Goal: Information Seeking & Learning: Check status

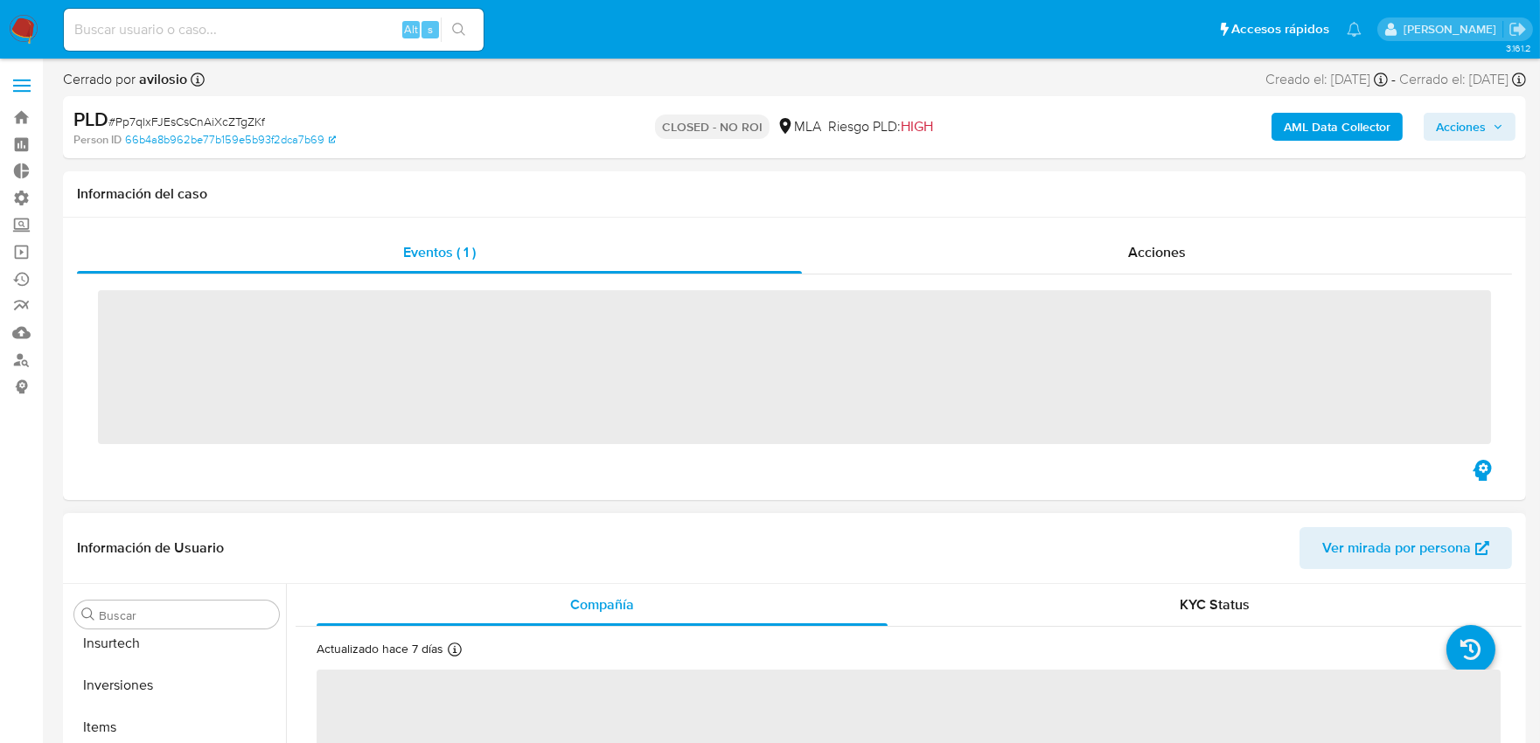
scroll to position [906, 0]
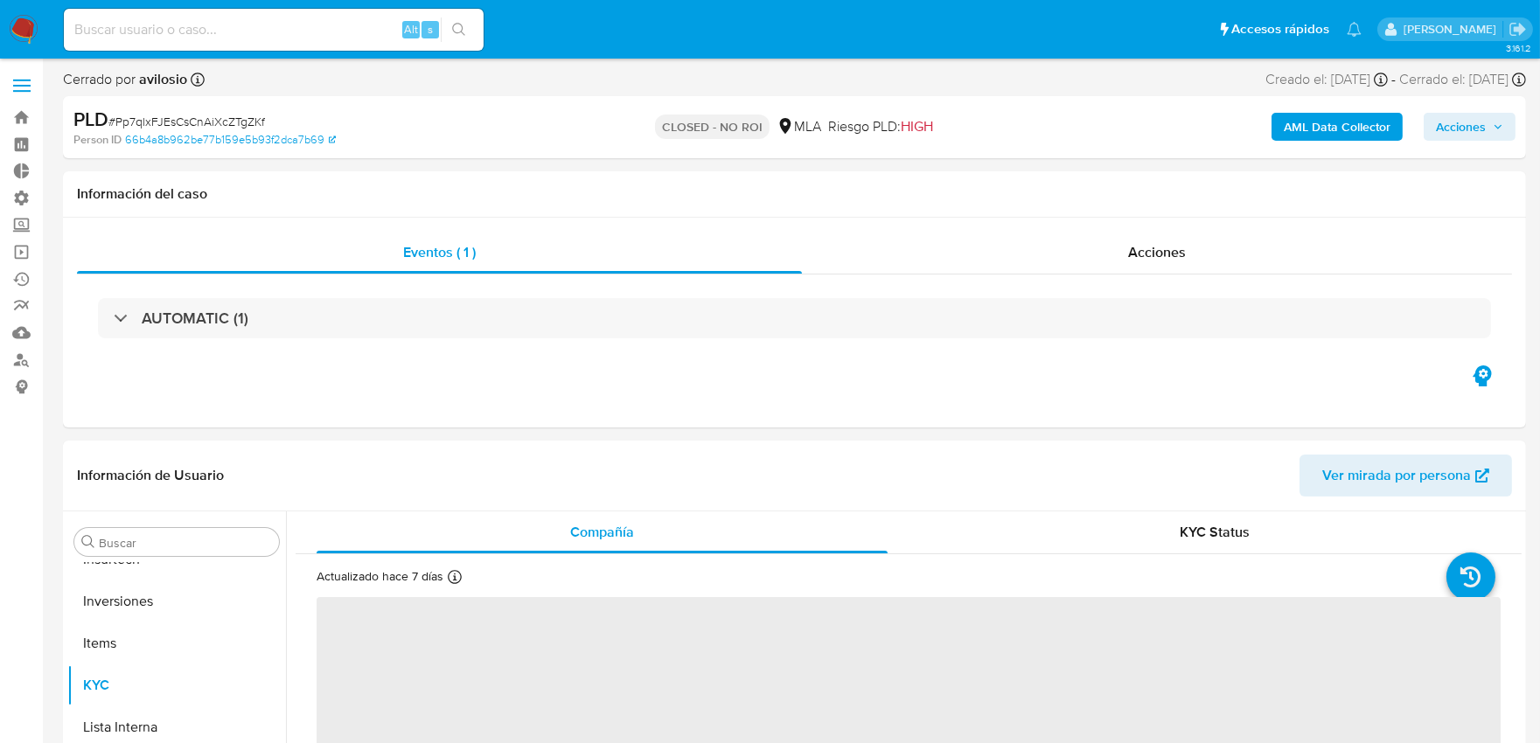
select select "10"
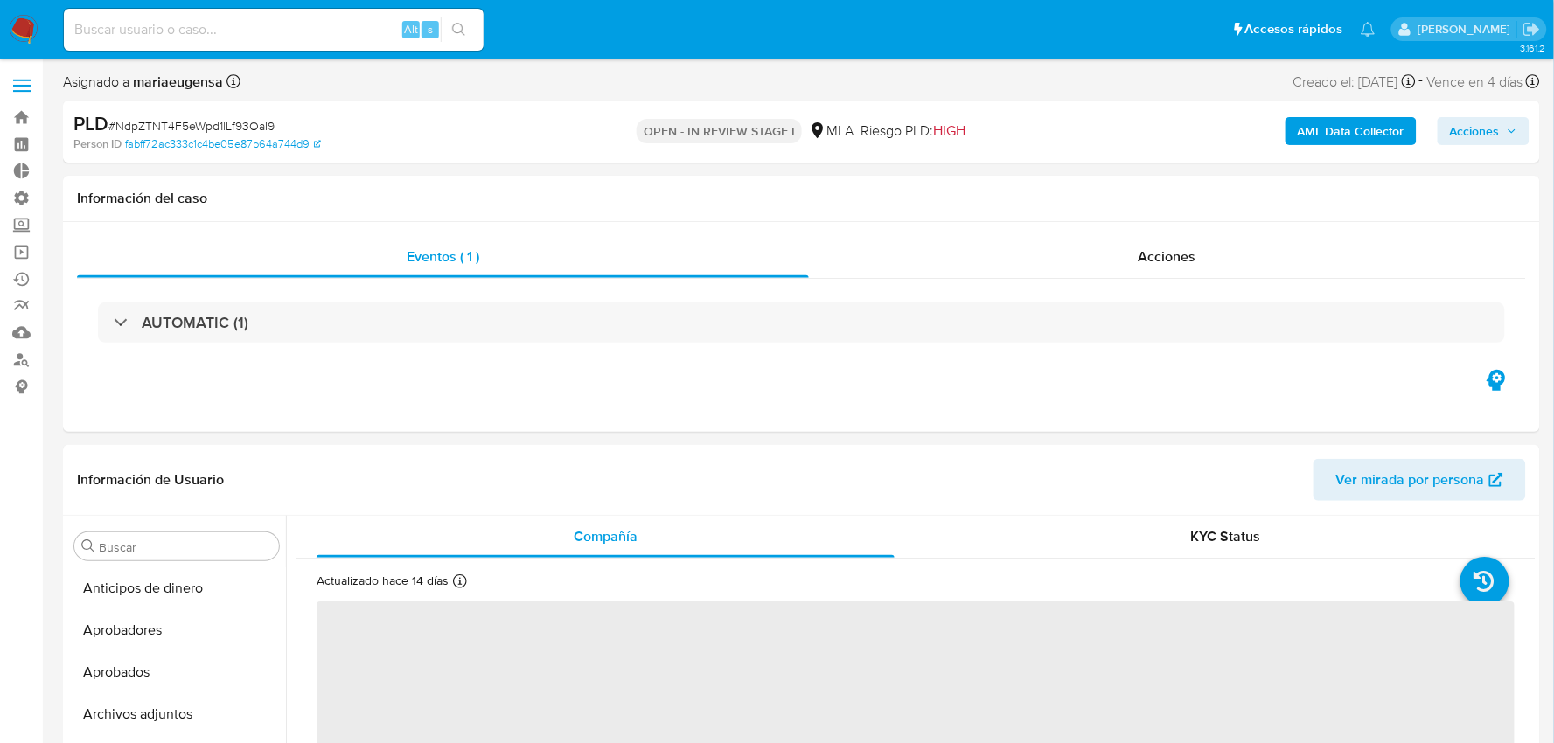
select select "10"
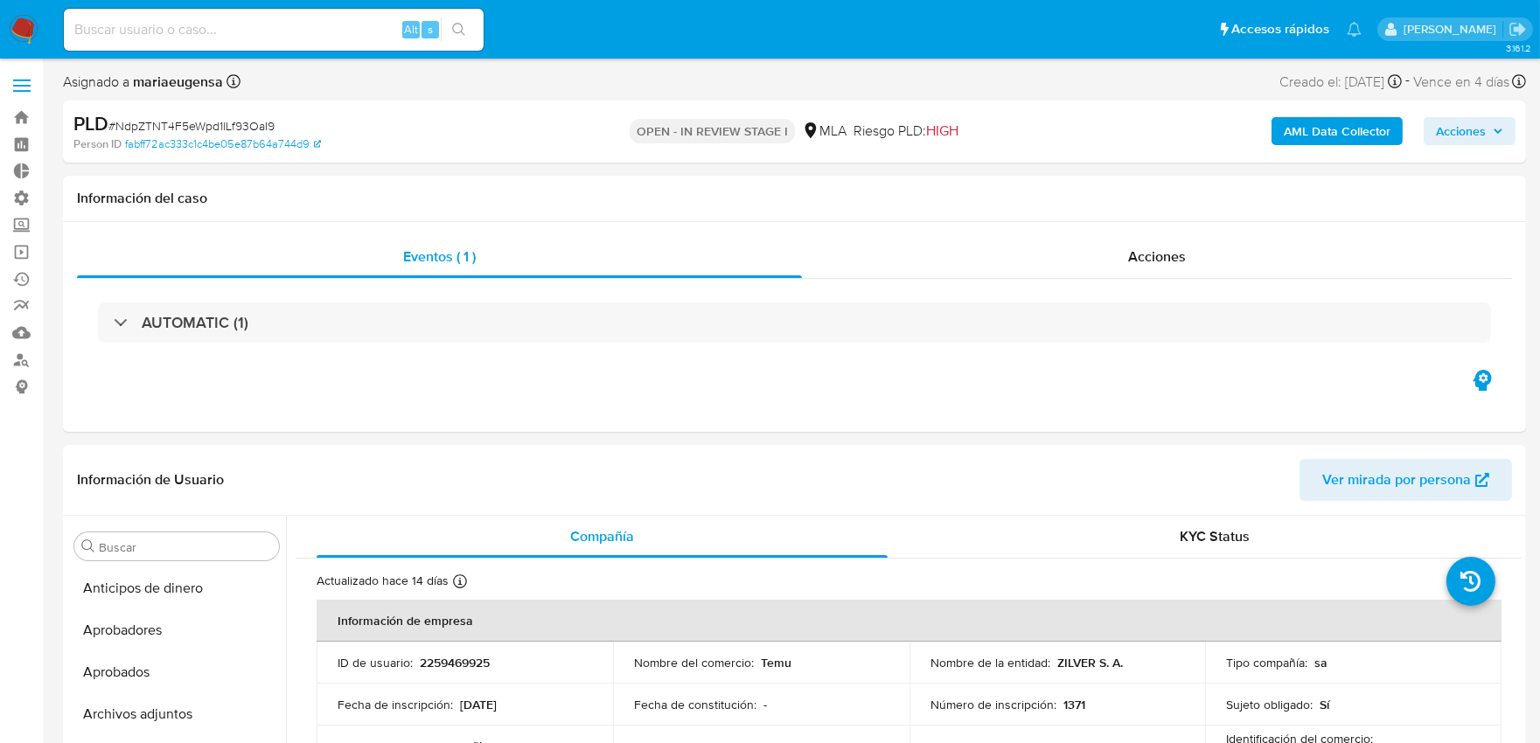
scroll to position [906, 0]
click at [19, 81] on label at bounding box center [22, 85] width 44 height 37
click at [0, 0] on input "checkbox" at bounding box center [0, 0] width 0 height 0
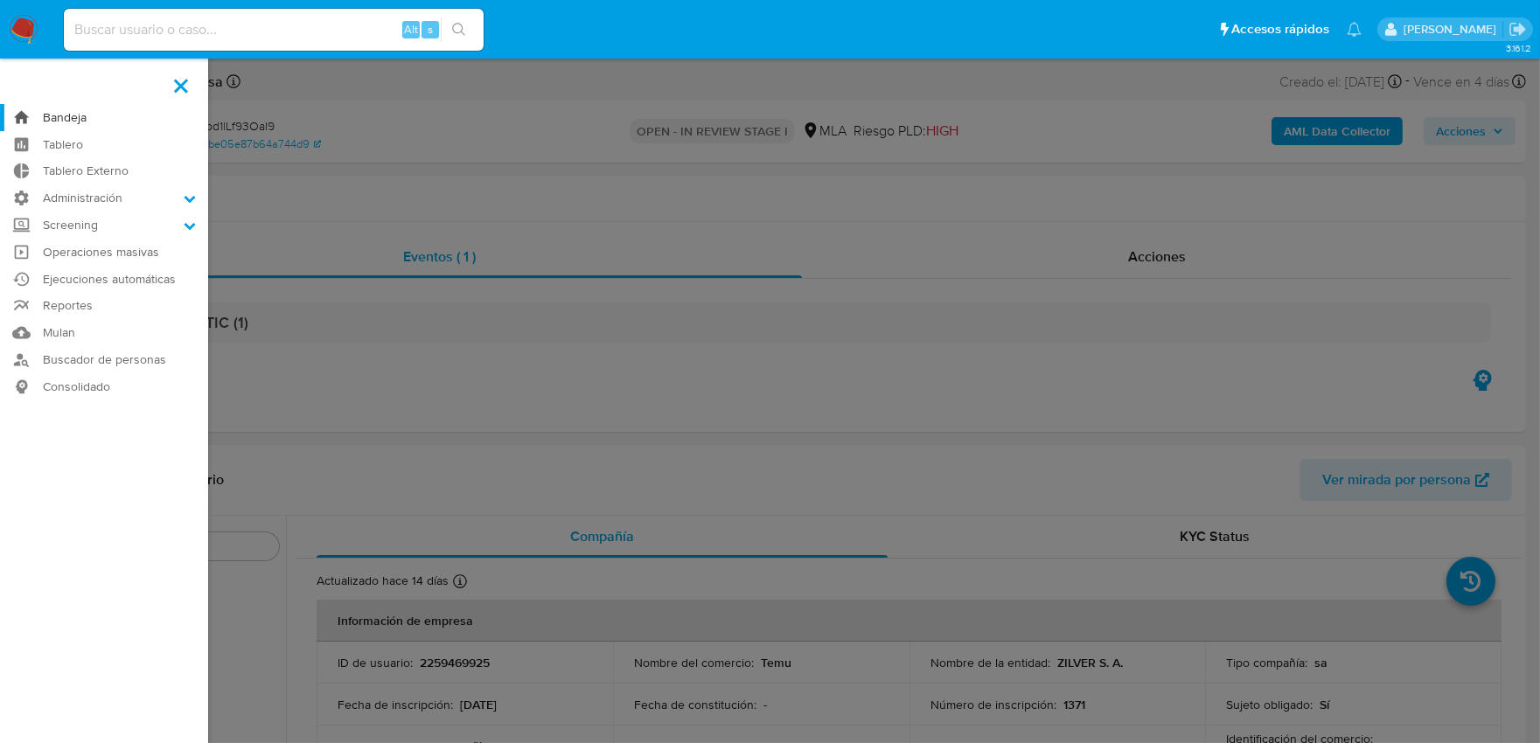
click at [73, 121] on link "Bandeja" at bounding box center [104, 117] width 208 height 27
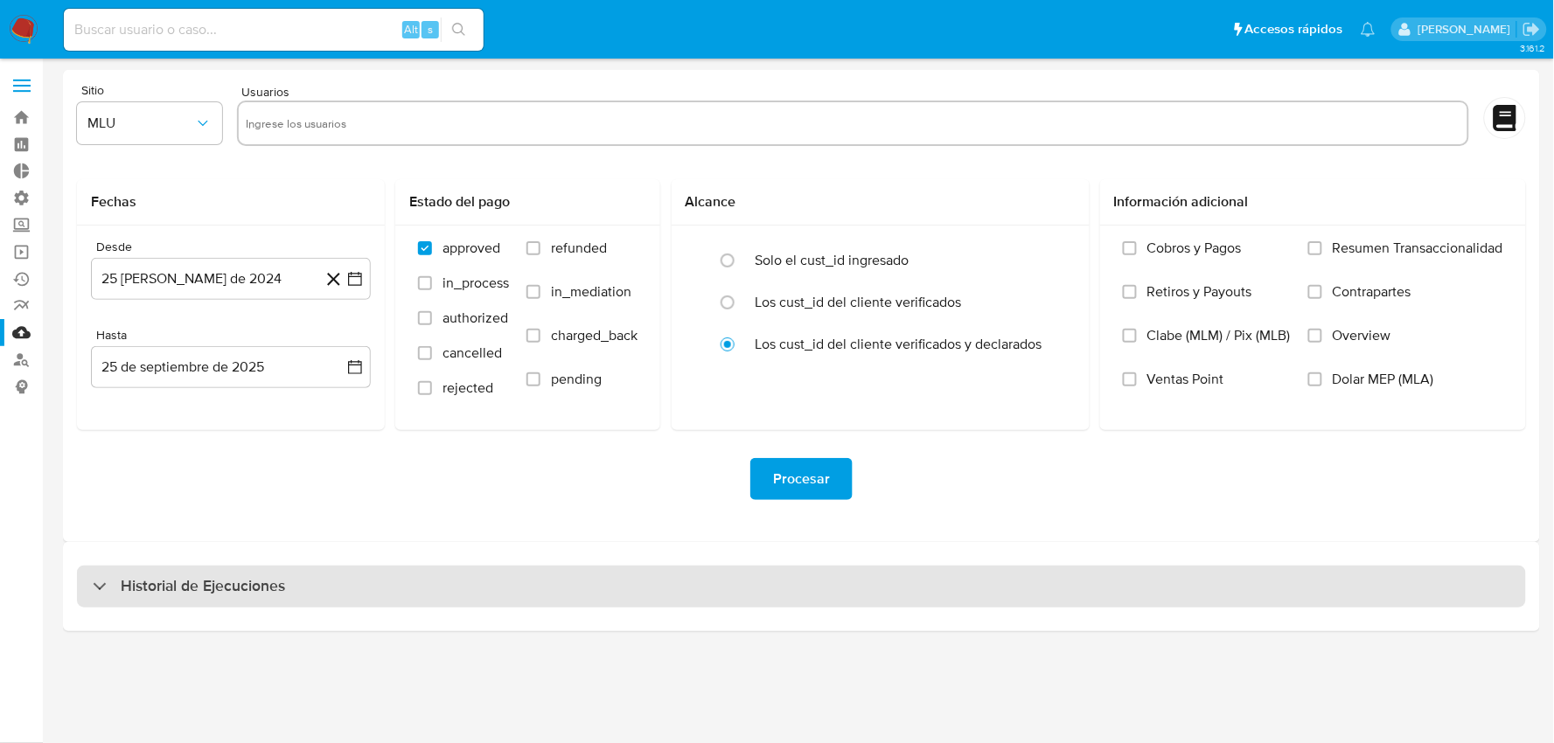
click at [729, 569] on div "Historial de Ejecuciones" at bounding box center [801, 587] width 1449 height 42
select select "10"
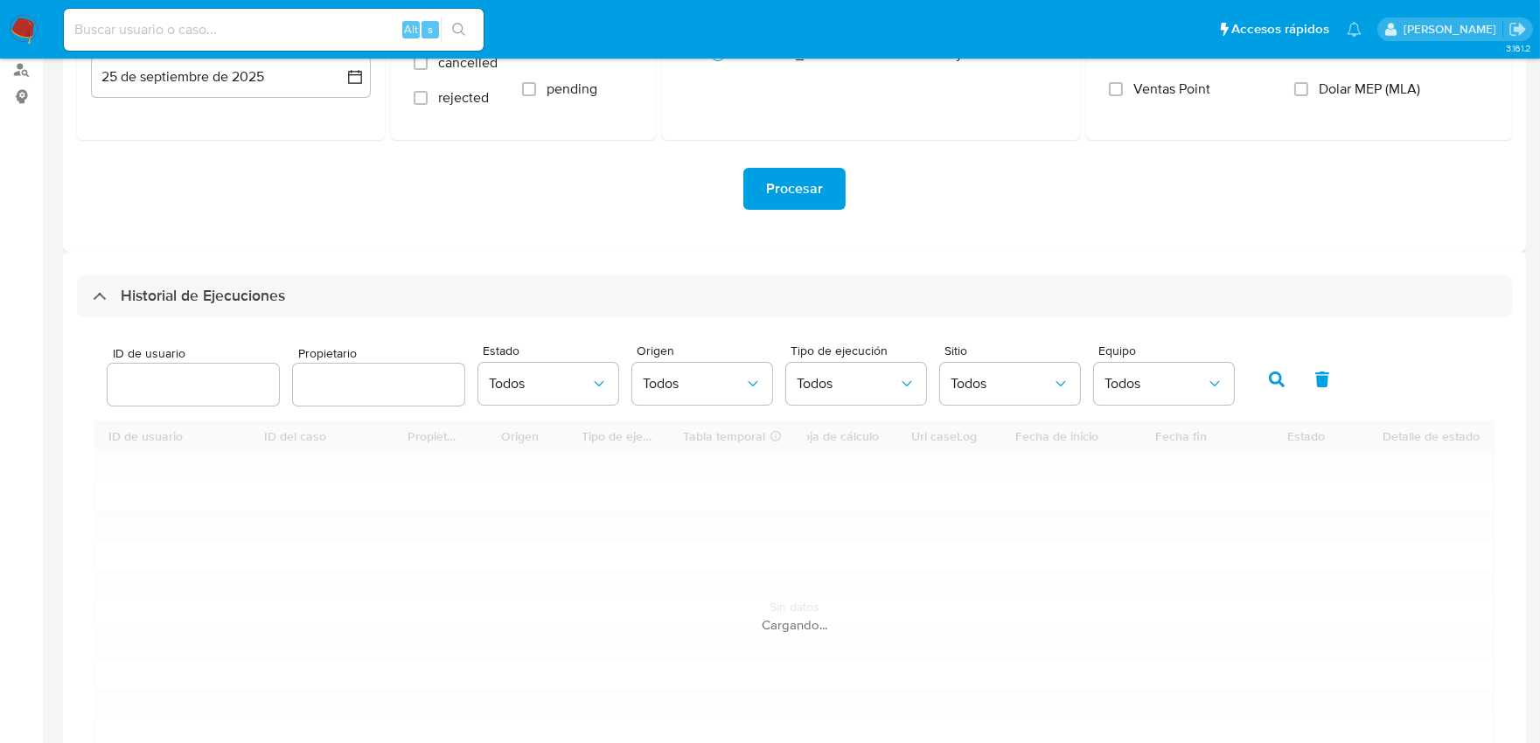
scroll to position [291, 0]
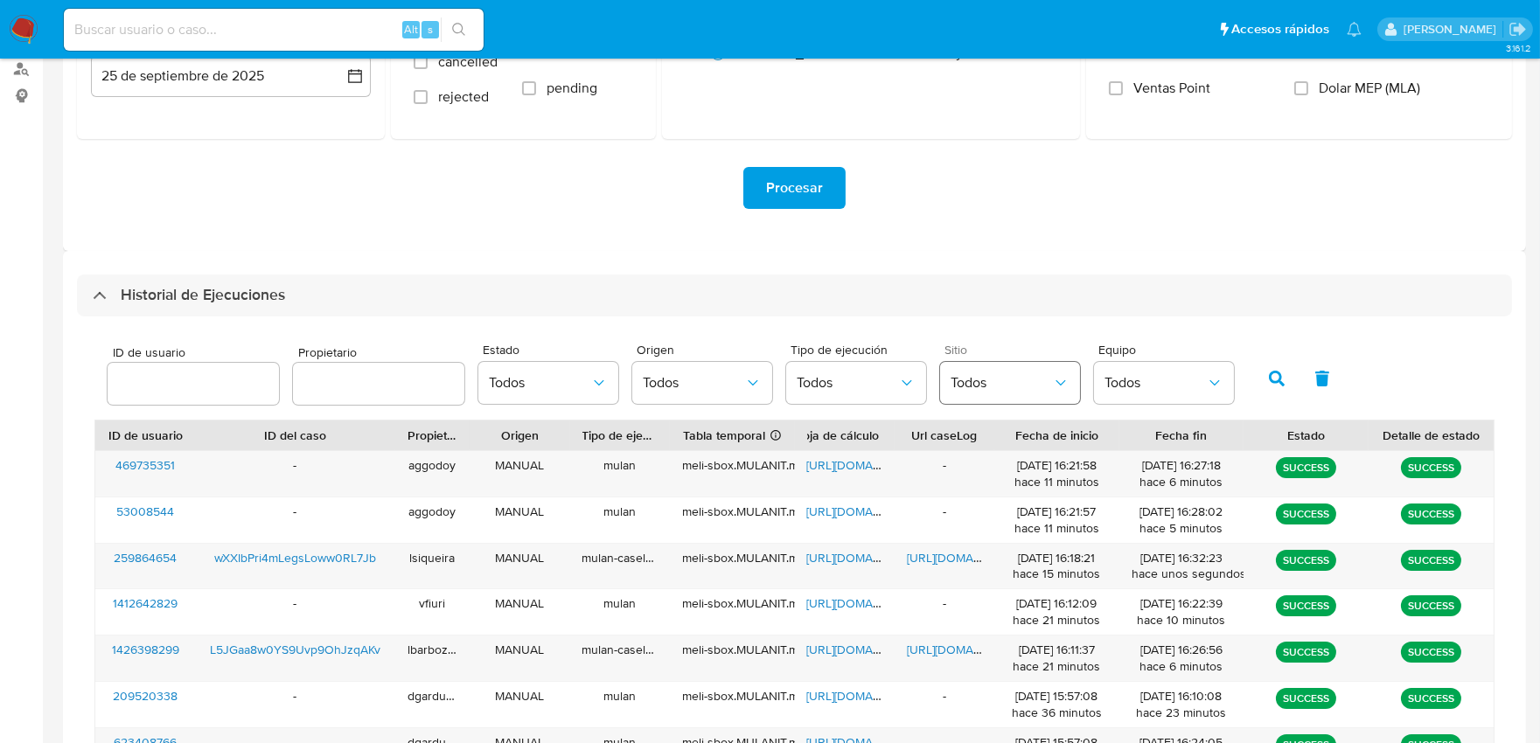
click at [969, 383] on span "Todos" at bounding box center [1000, 382] width 101 height 17
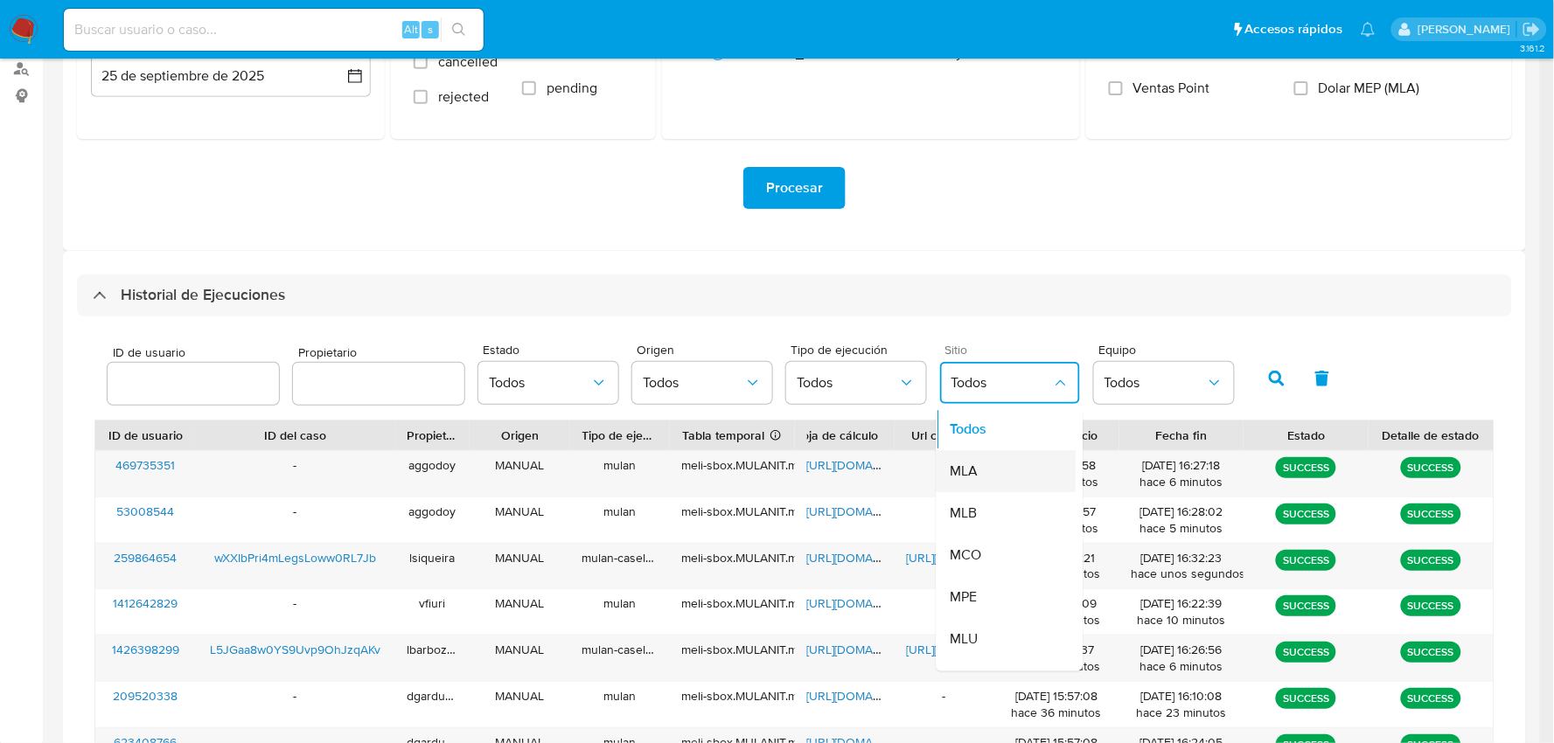
click at [976, 472] on div "MLA" at bounding box center [1000, 472] width 101 height 42
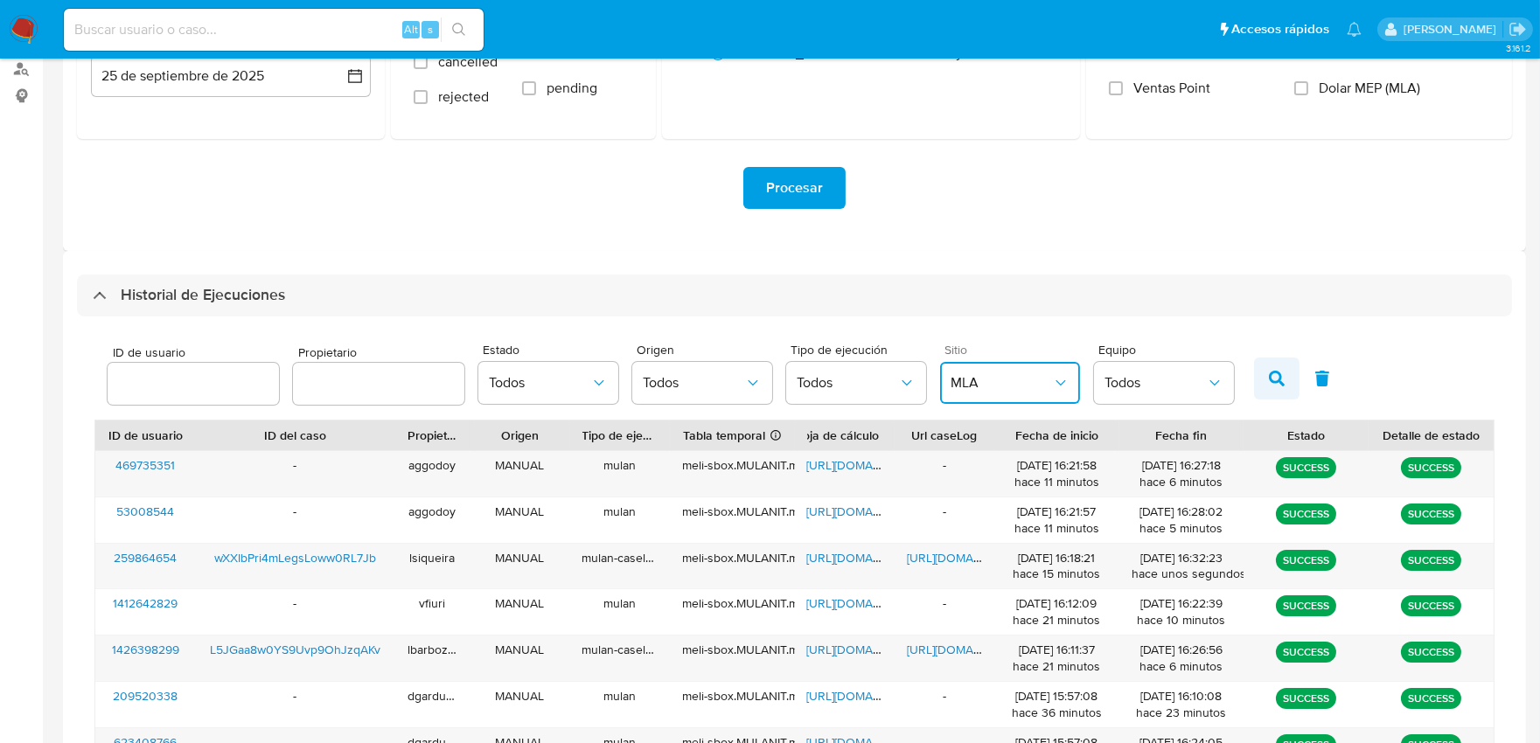
click at [1257, 374] on button "button" at bounding box center [1276, 379] width 45 height 42
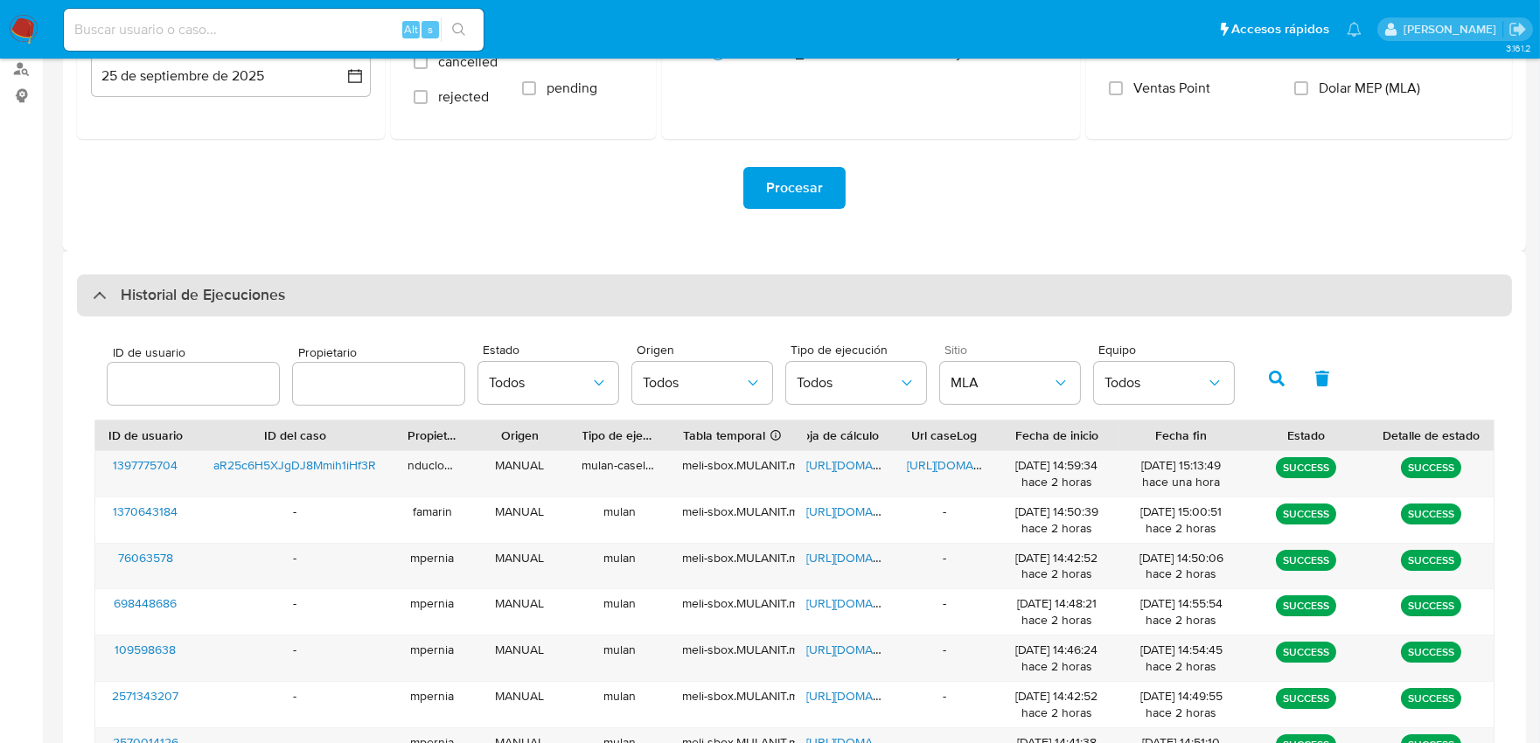
scroll to position [388, 0]
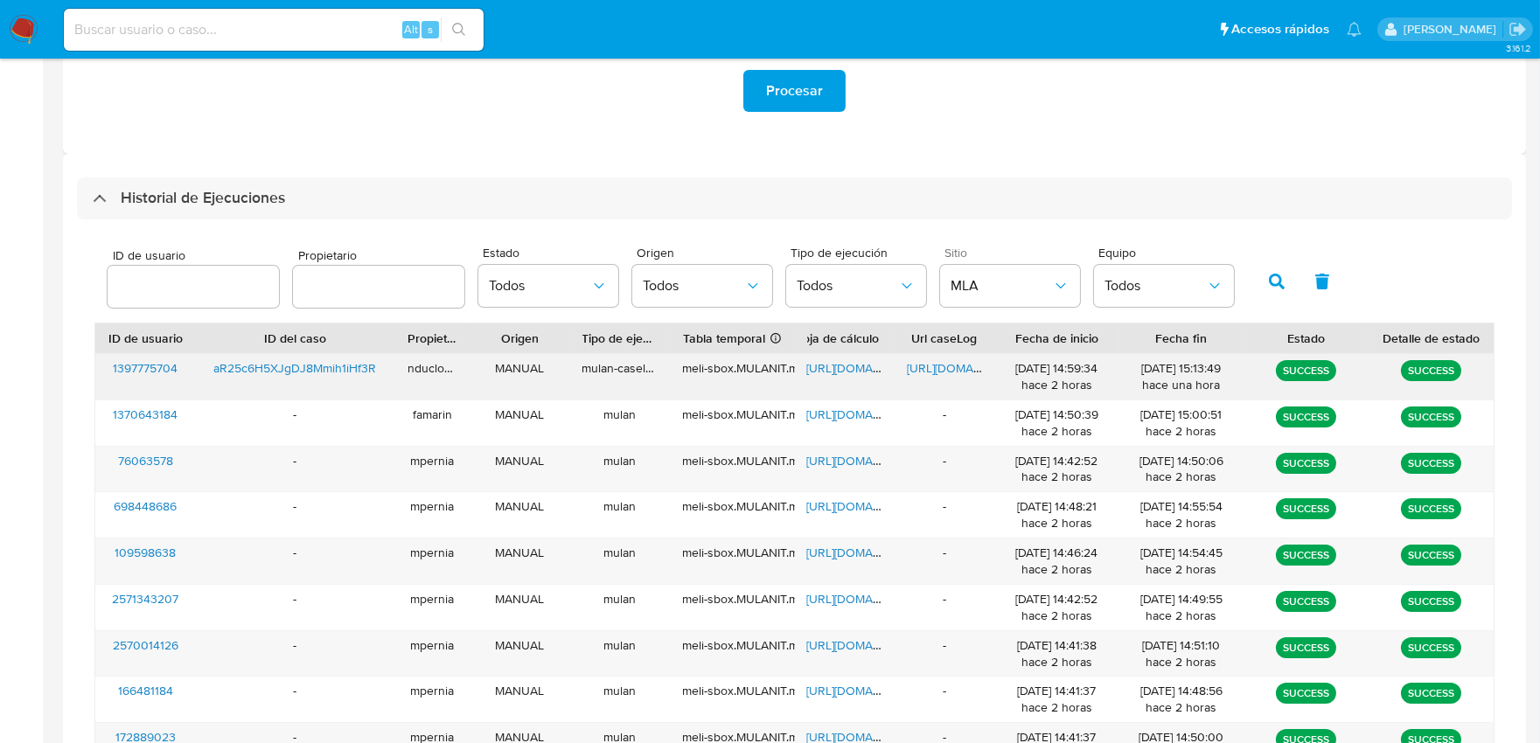
drag, startPoint x: 377, startPoint y: 371, endPoint x: 216, endPoint y: 369, distance: 160.9
click at [216, 369] on div "aR25c6H5XJgDJ8Mmih1iHf3R" at bounding box center [294, 376] width 199 height 45
click at [937, 367] on span "https://docs.google.com/document/d/1ElRrldR08lT2ynfhuxqnN84RvqxZ0cGh6oCEwVSH6r4…" at bounding box center [967, 367] width 121 height 17
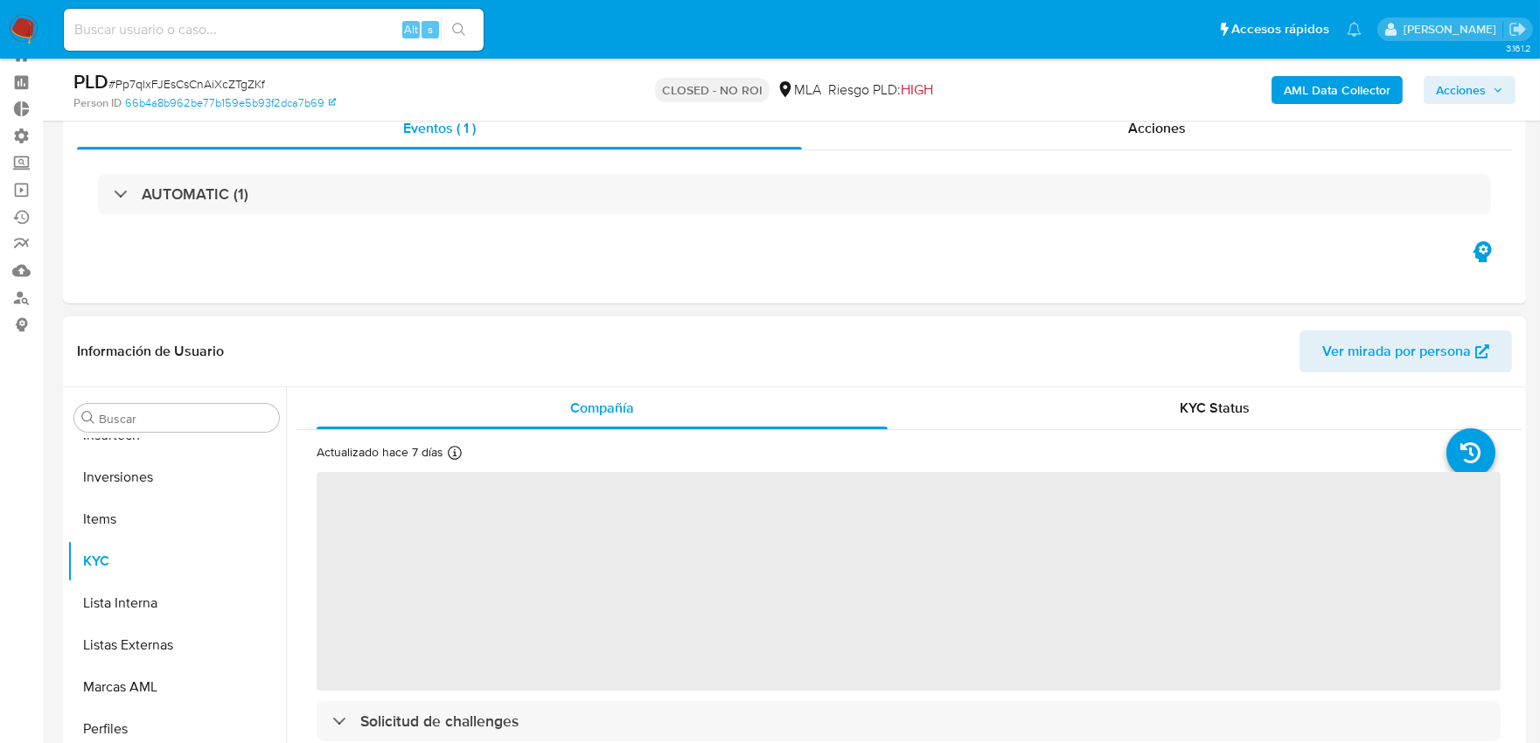
scroll to position [97, 0]
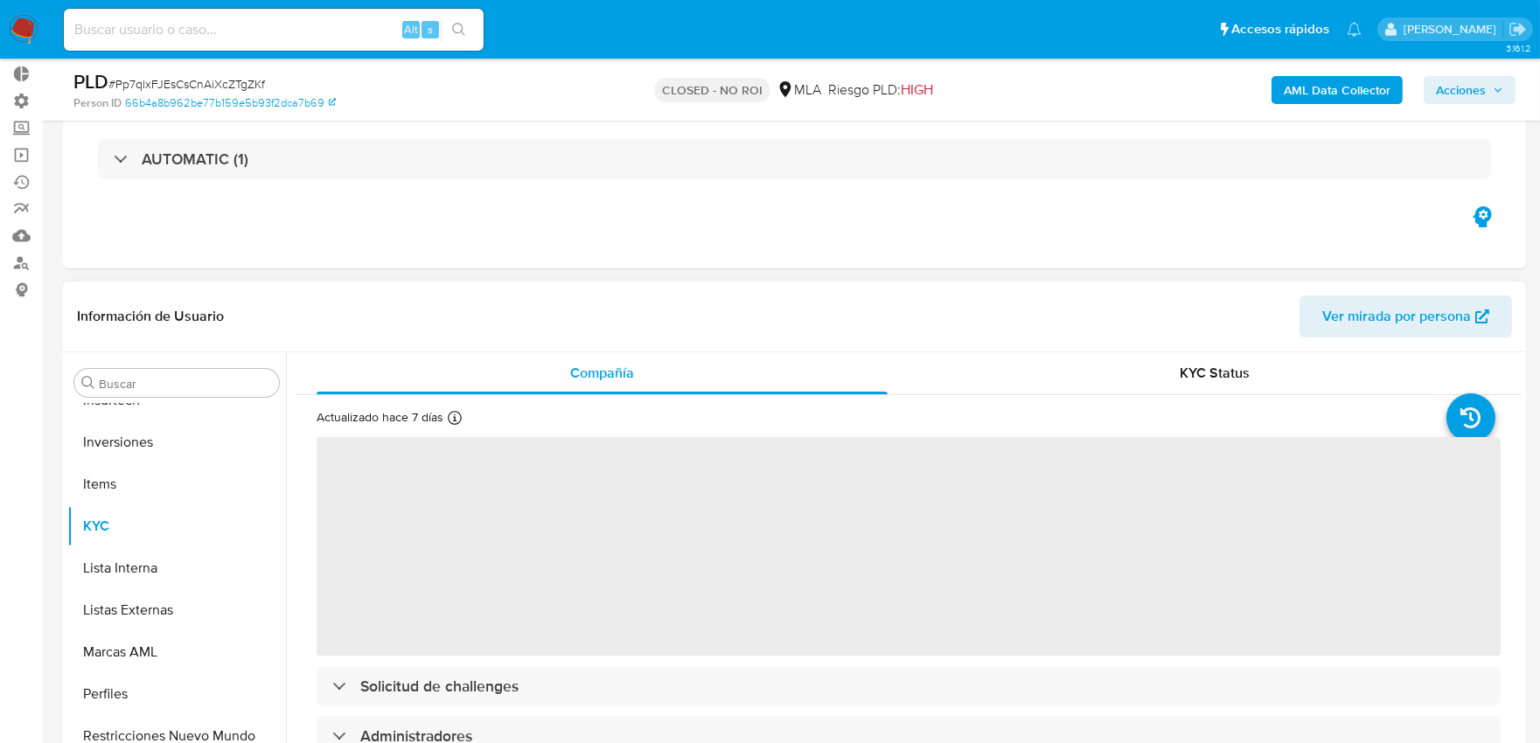
select select "10"
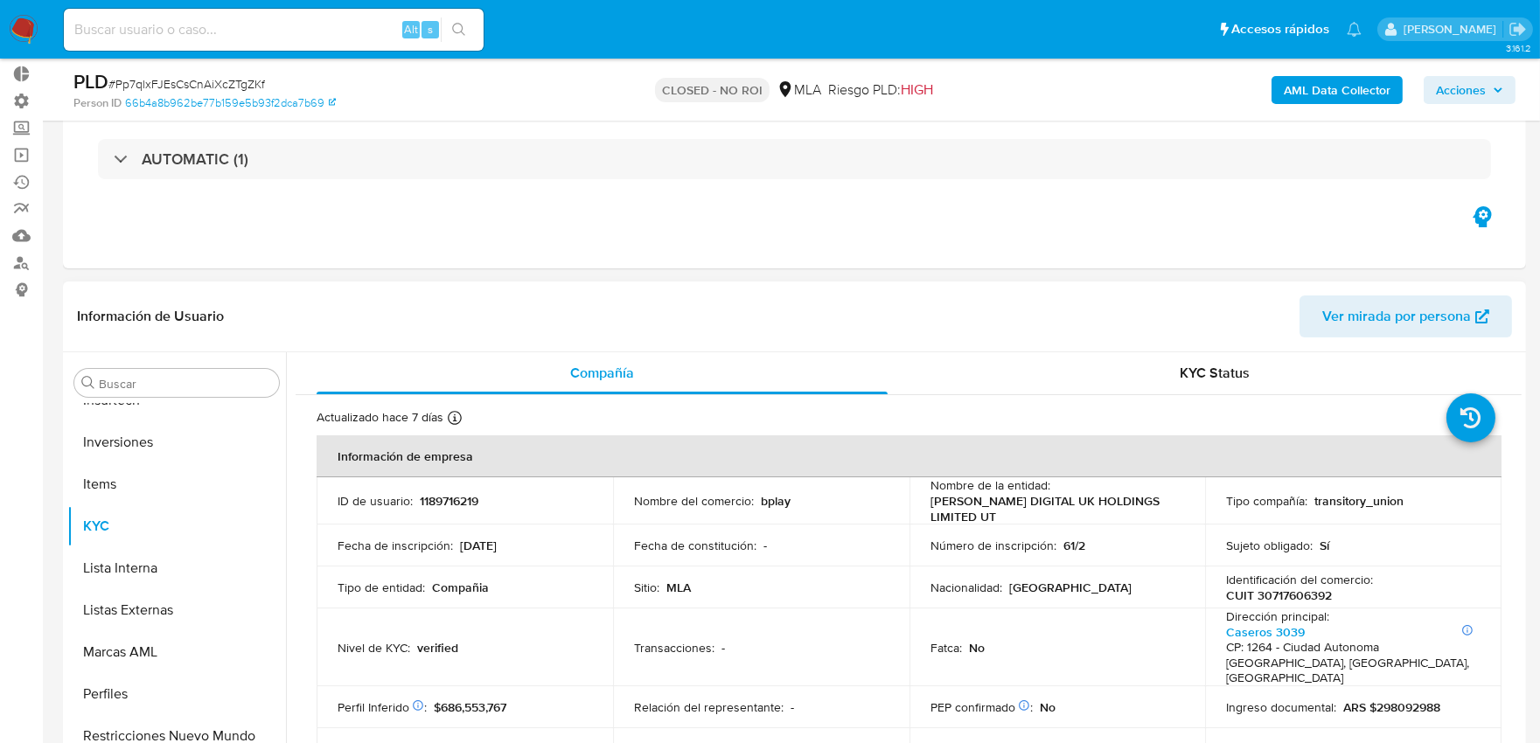
click at [439, 504] on p "1189716219" at bounding box center [449, 501] width 59 height 16
copy p "1189716219"
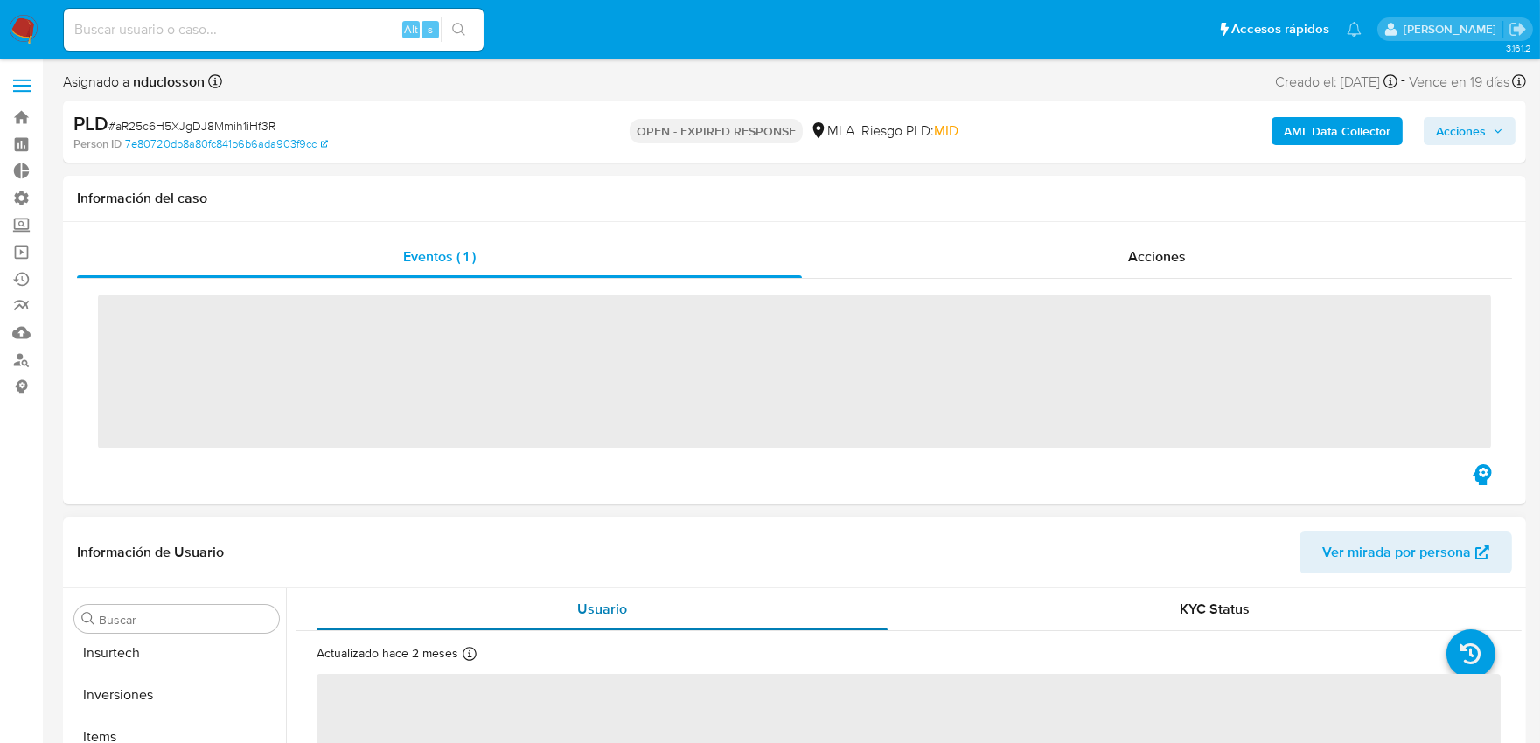
scroll to position [906, 0]
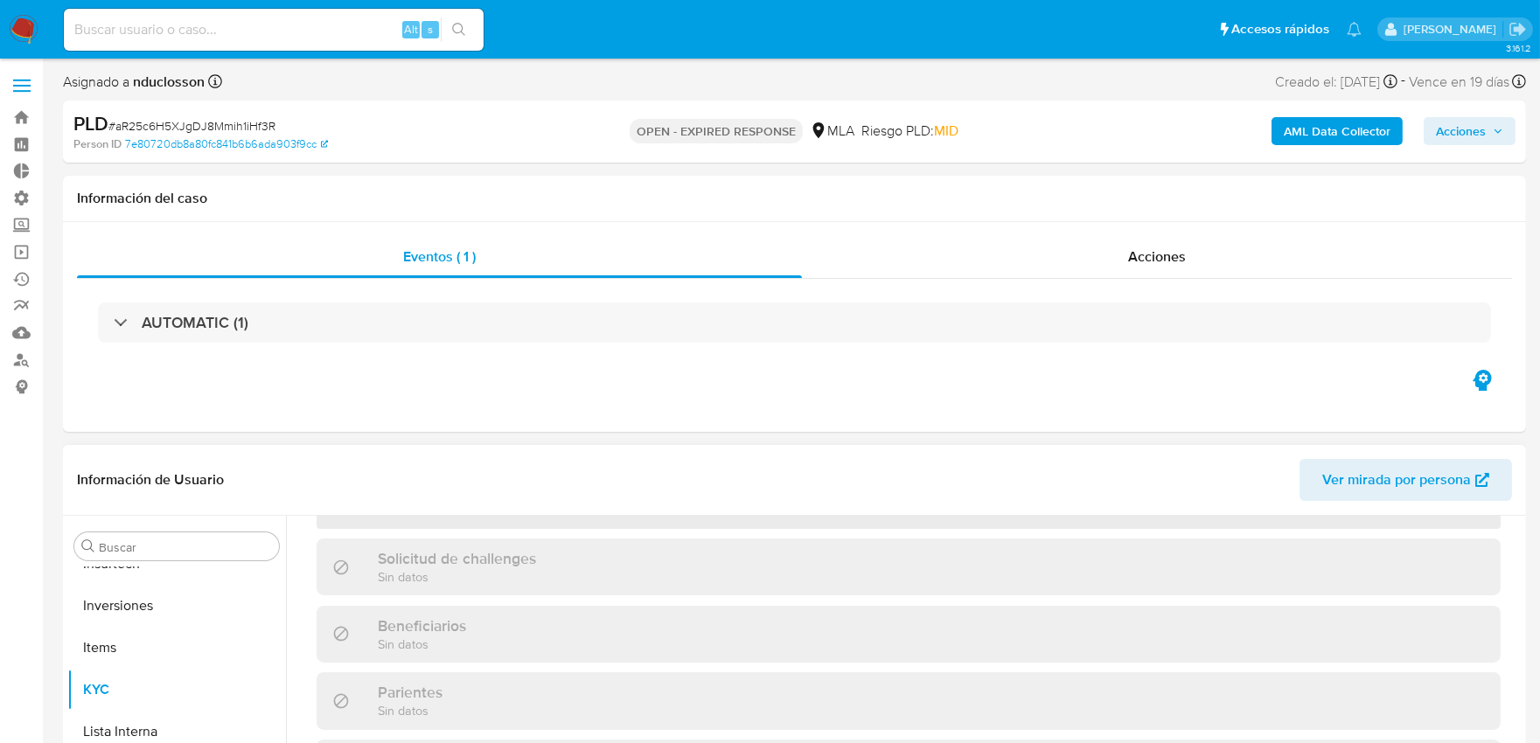
select select "10"
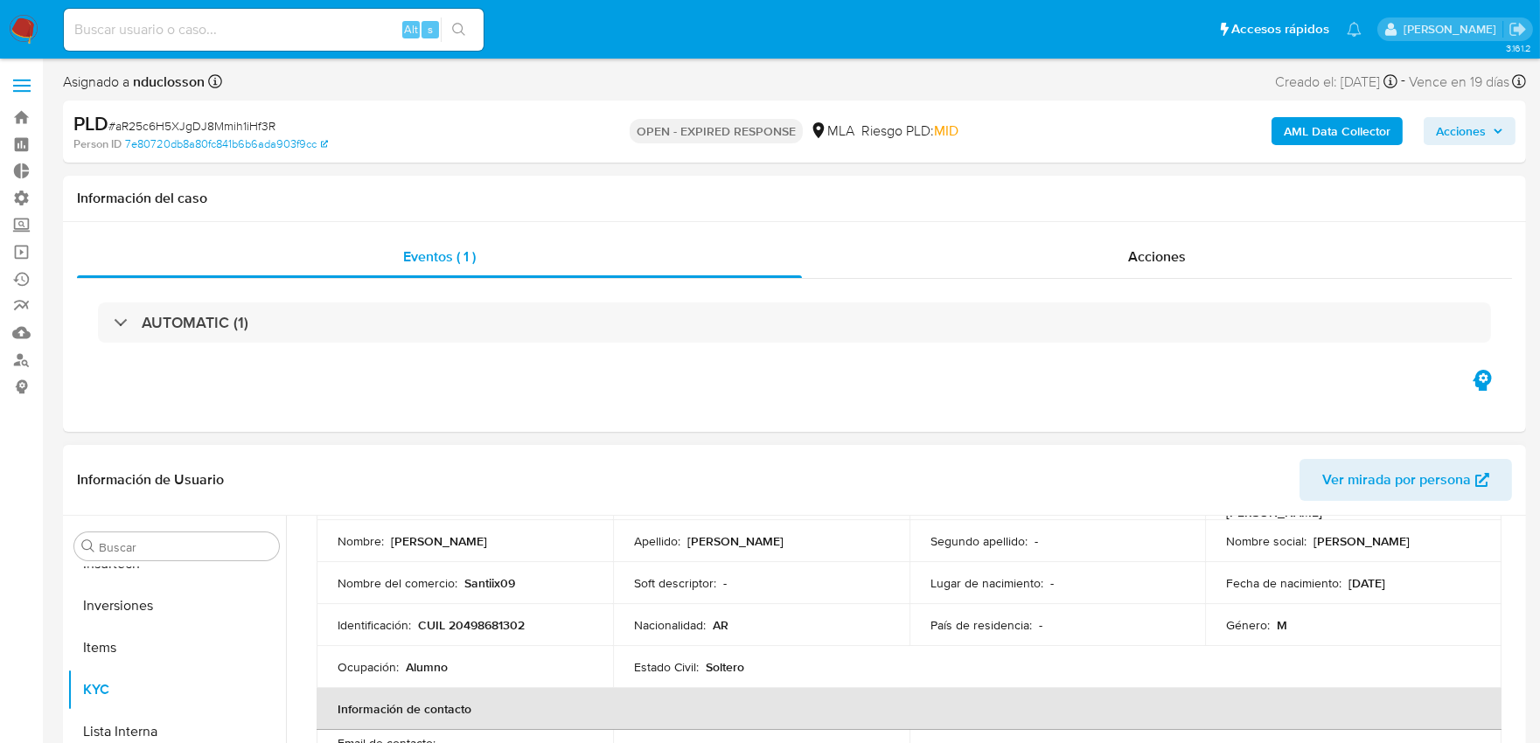
scroll to position [0, 0]
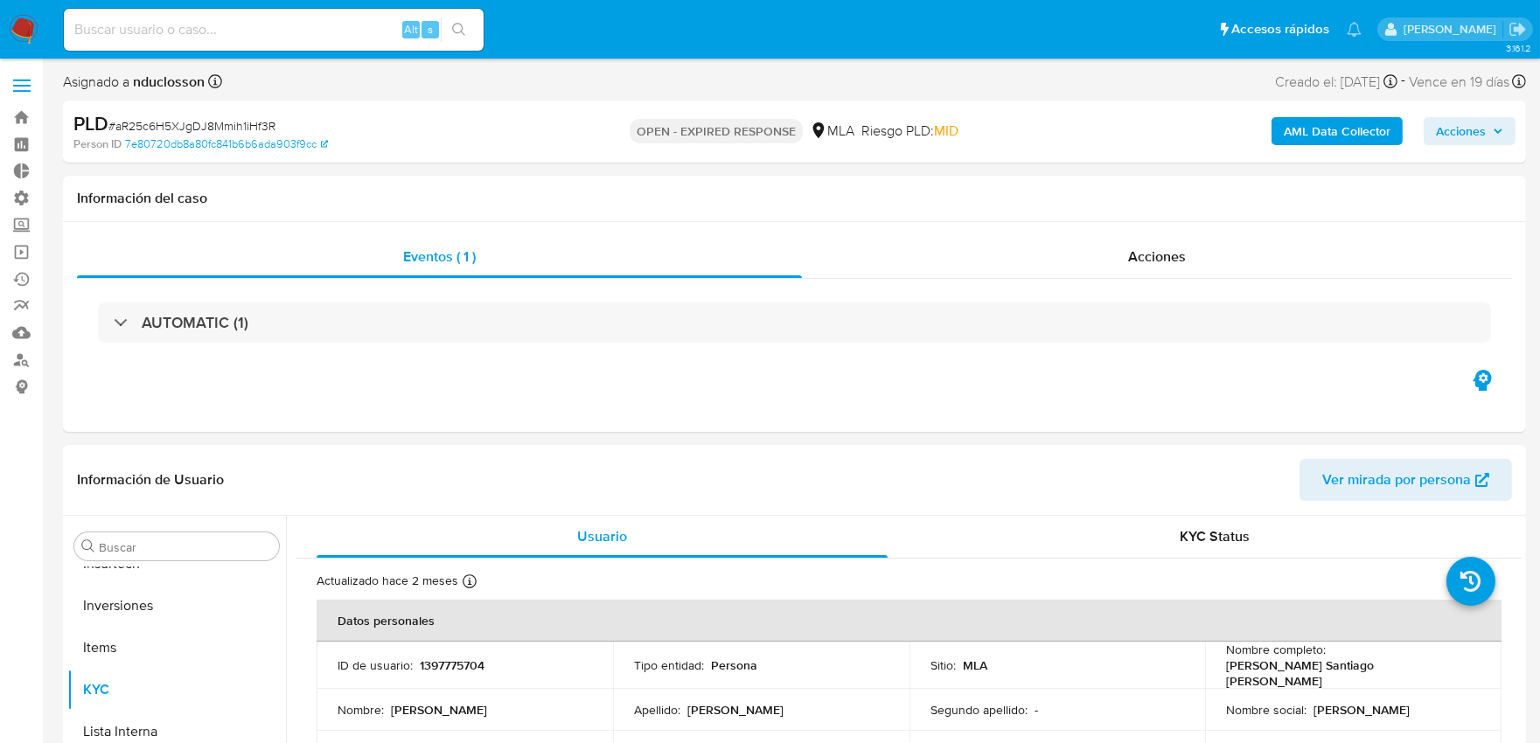
click at [467, 664] on p "1397775704" at bounding box center [452, 665] width 65 height 16
copy p "1397775704"
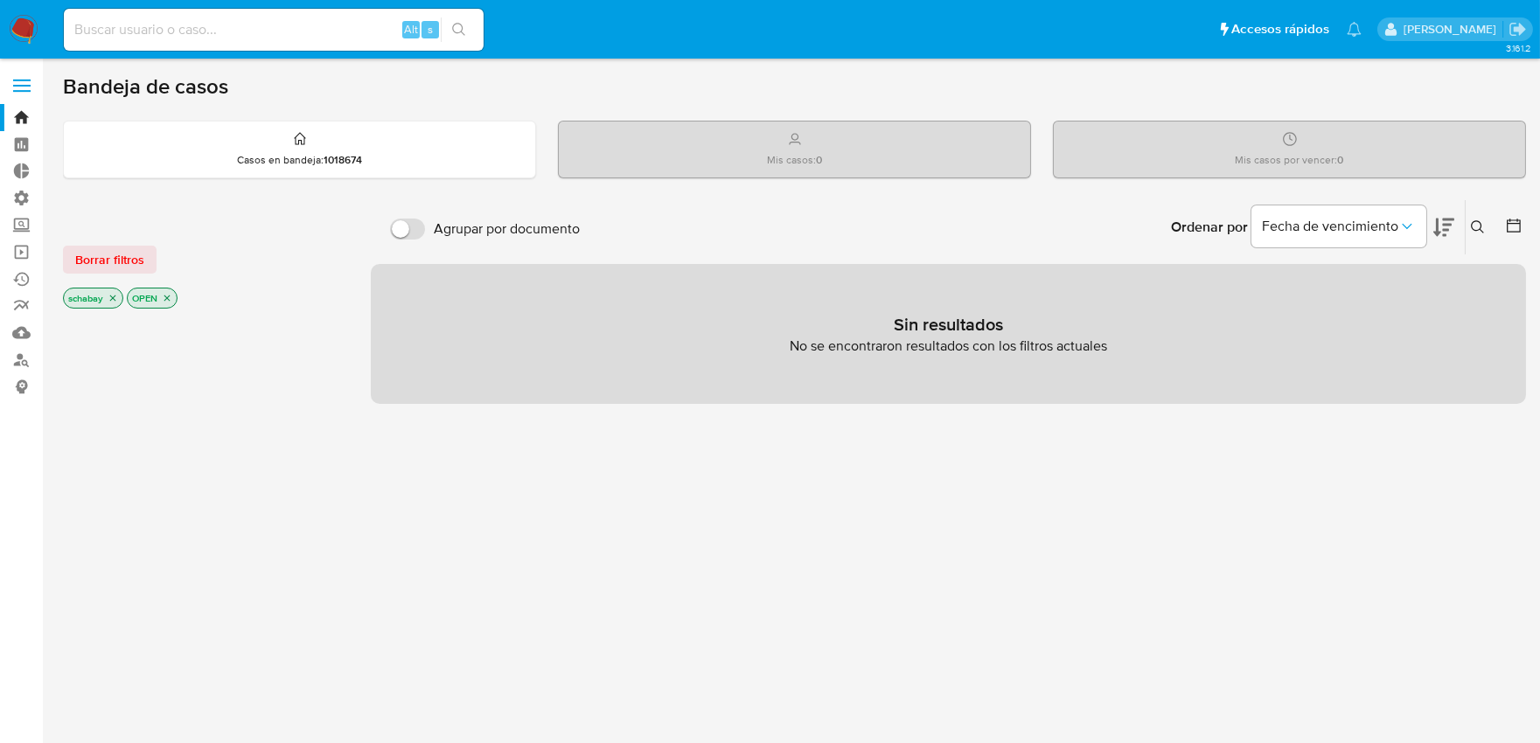
click at [110, 294] on icon "close-filter" at bounding box center [113, 298] width 10 height 10
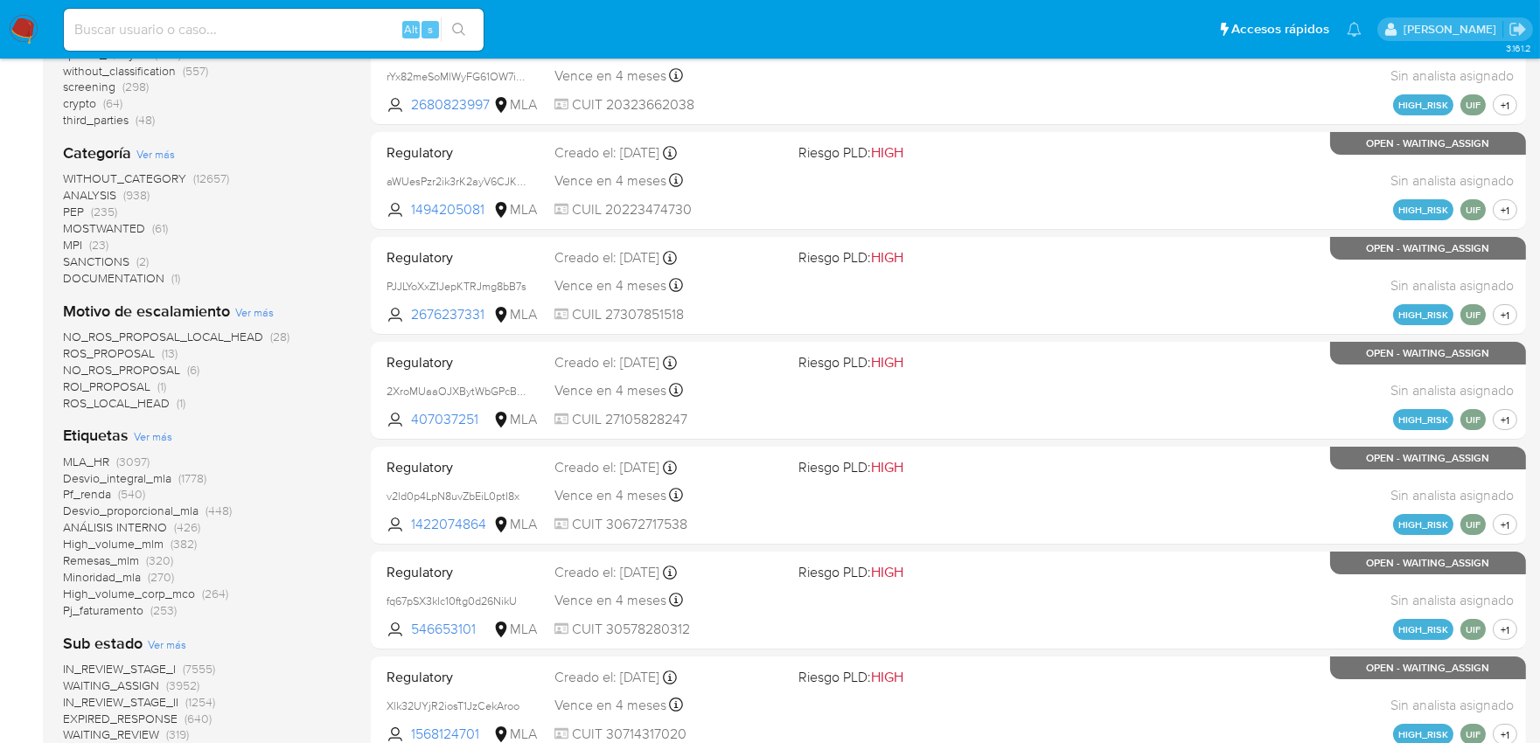
scroll to position [388, 0]
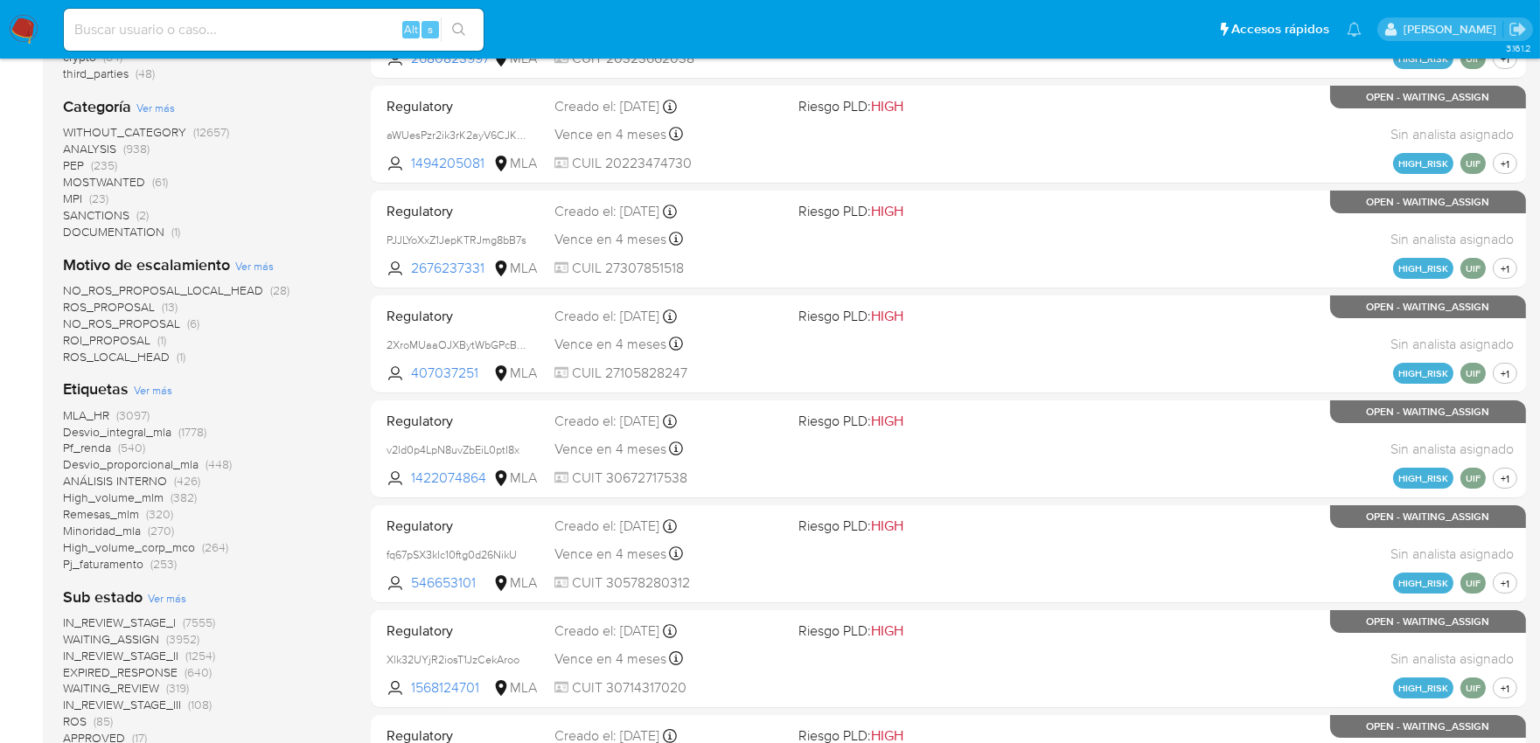
click at [161, 386] on span "Ver más" at bounding box center [153, 390] width 38 height 16
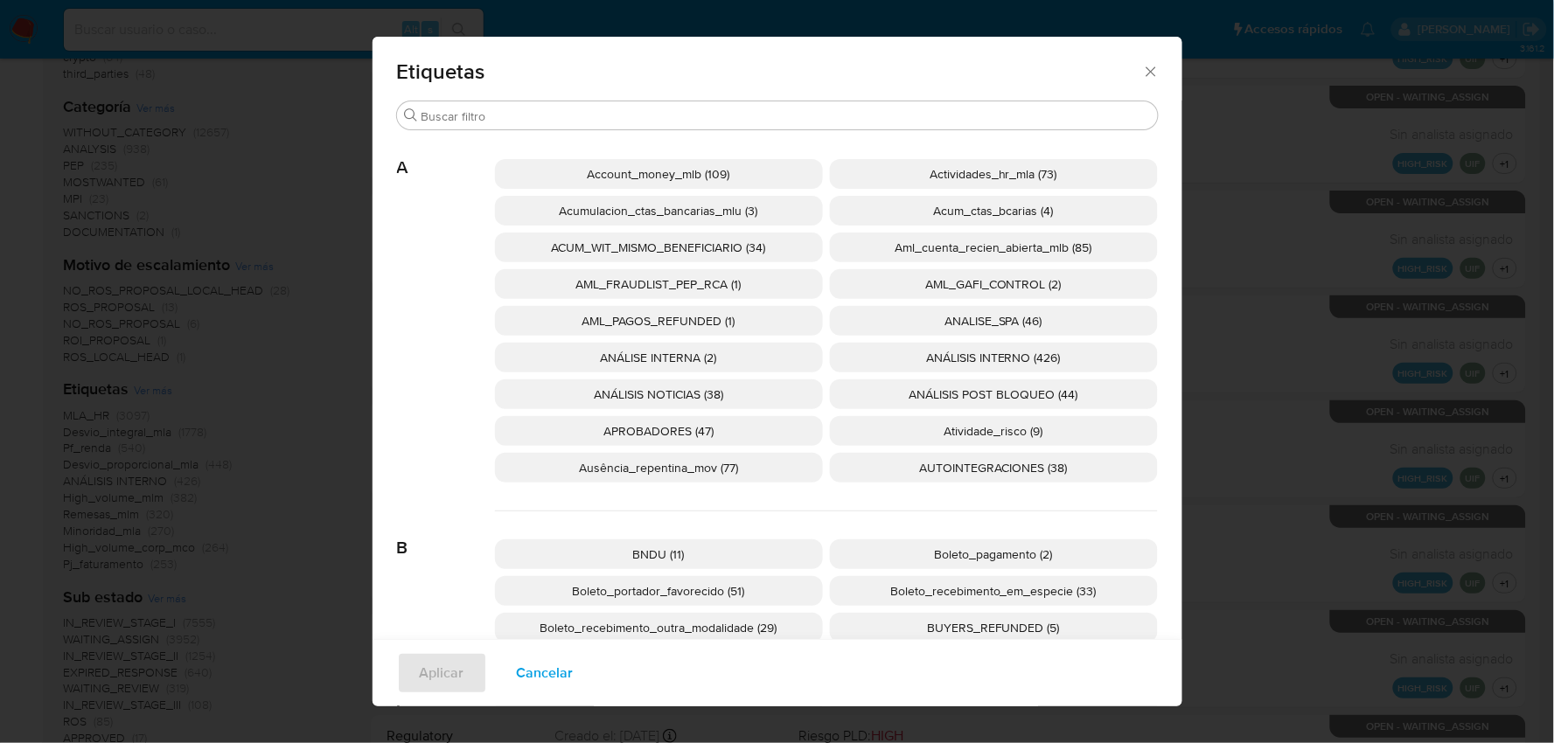
click at [1150, 80] on icon "Cerrar" at bounding box center [1150, 71] width 17 height 17
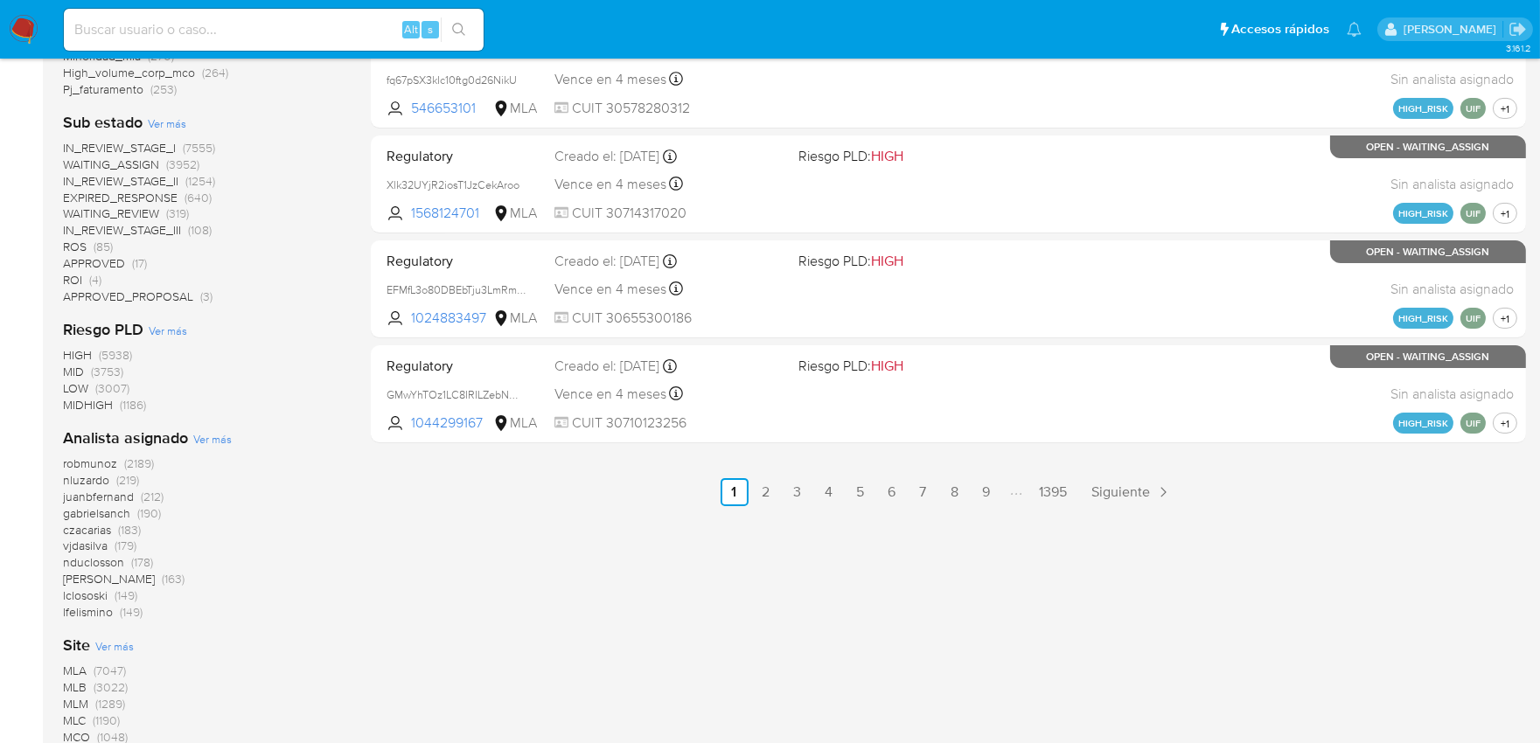
scroll to position [874, 0]
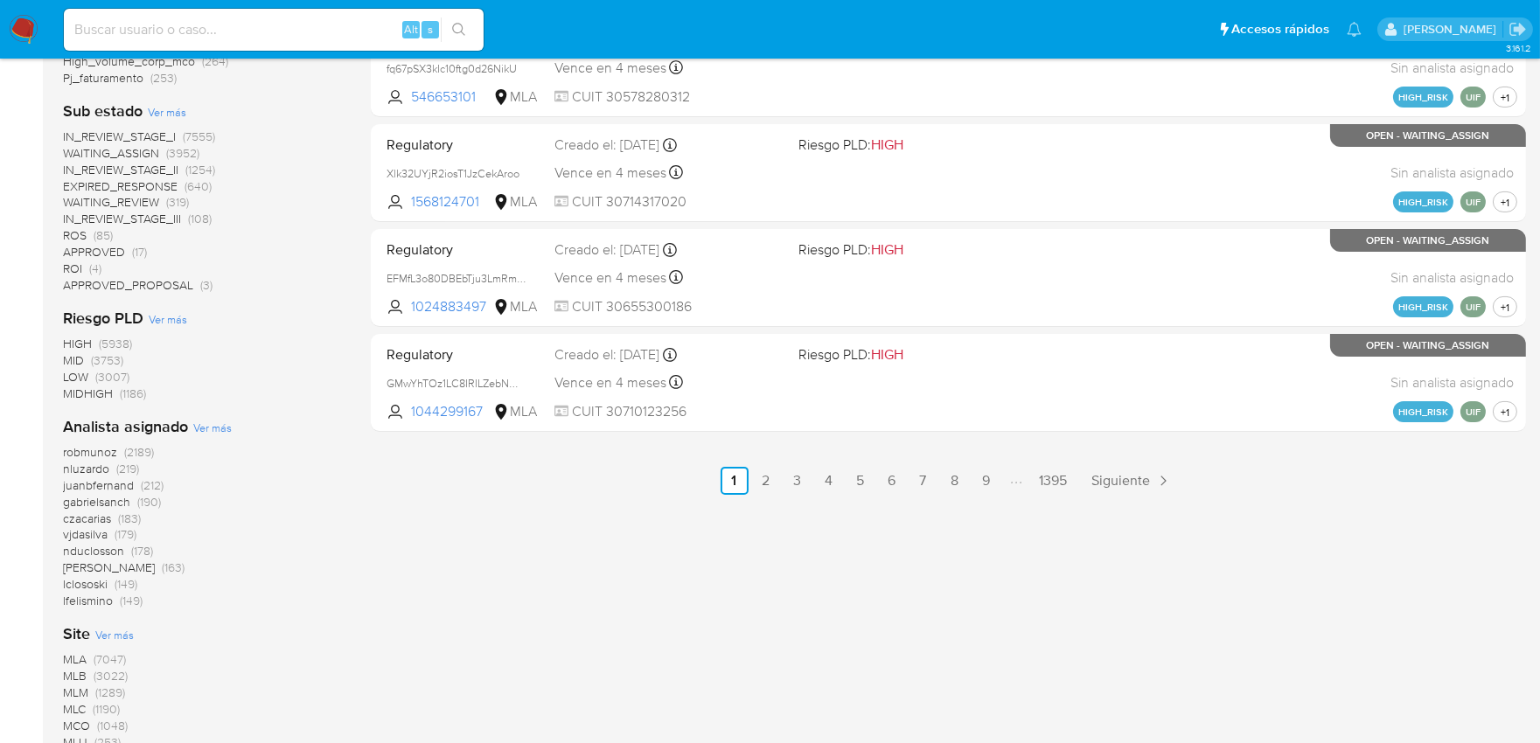
click at [80, 661] on span "MLA" at bounding box center [75, 658] width 24 height 17
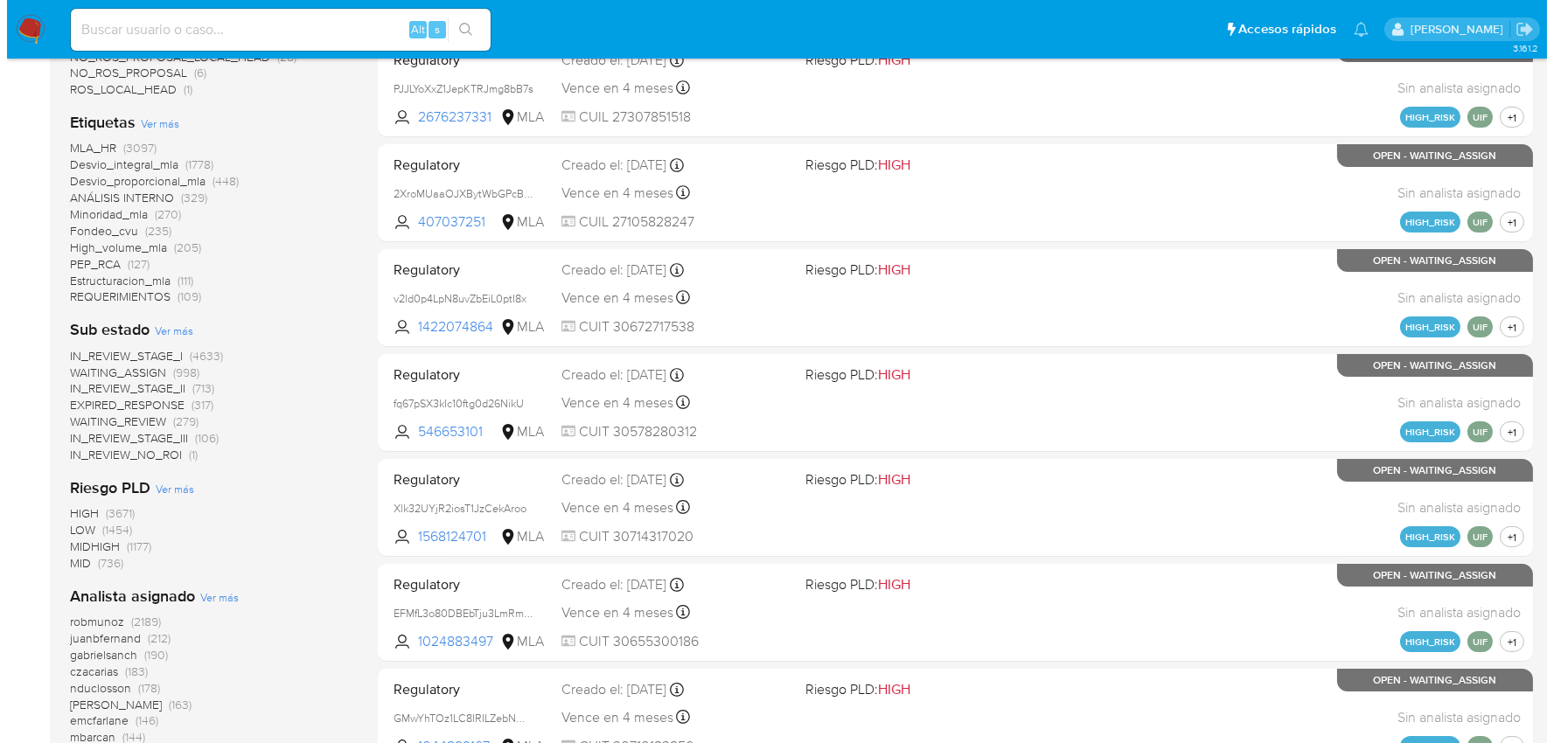
scroll to position [538, 0]
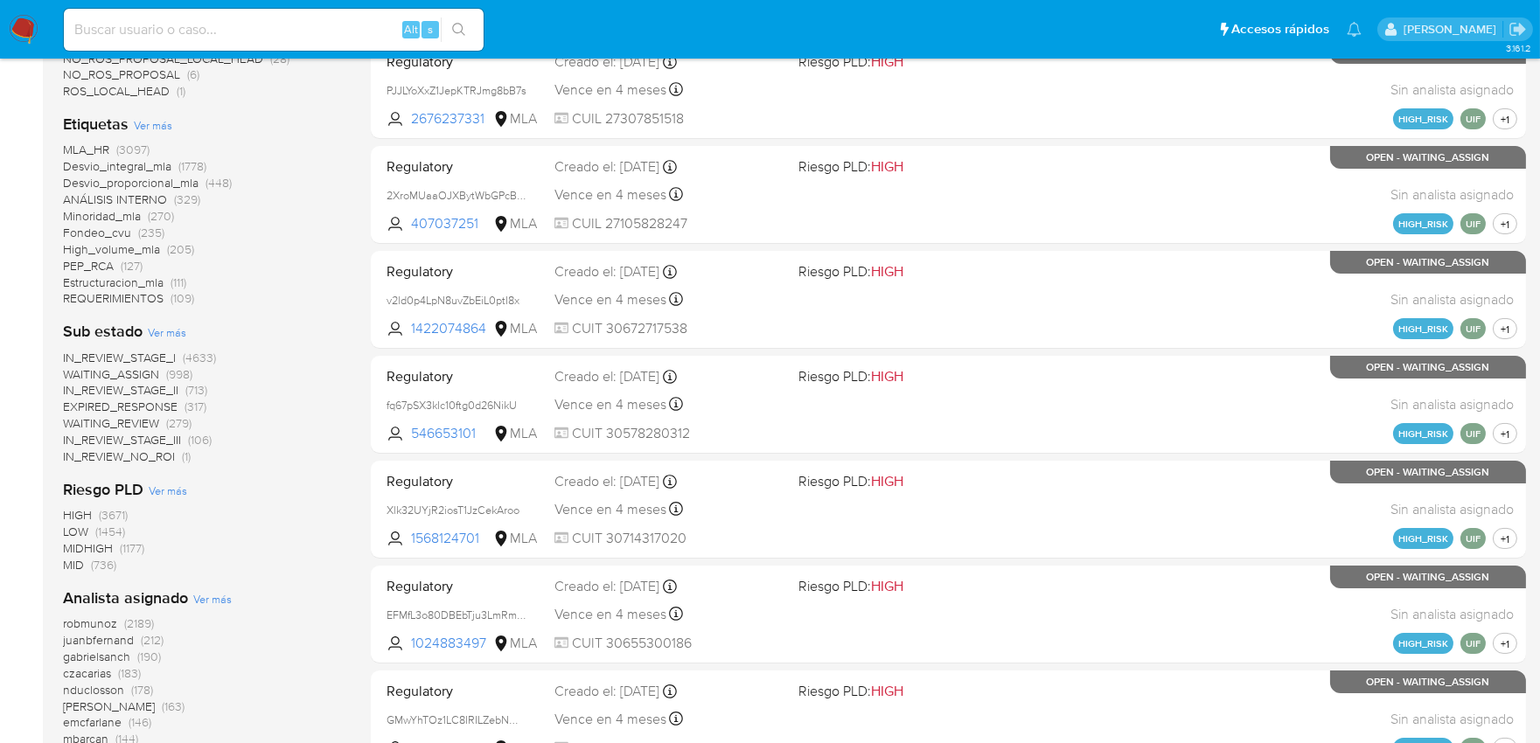
click at [153, 129] on span "Ver más" at bounding box center [153, 125] width 38 height 16
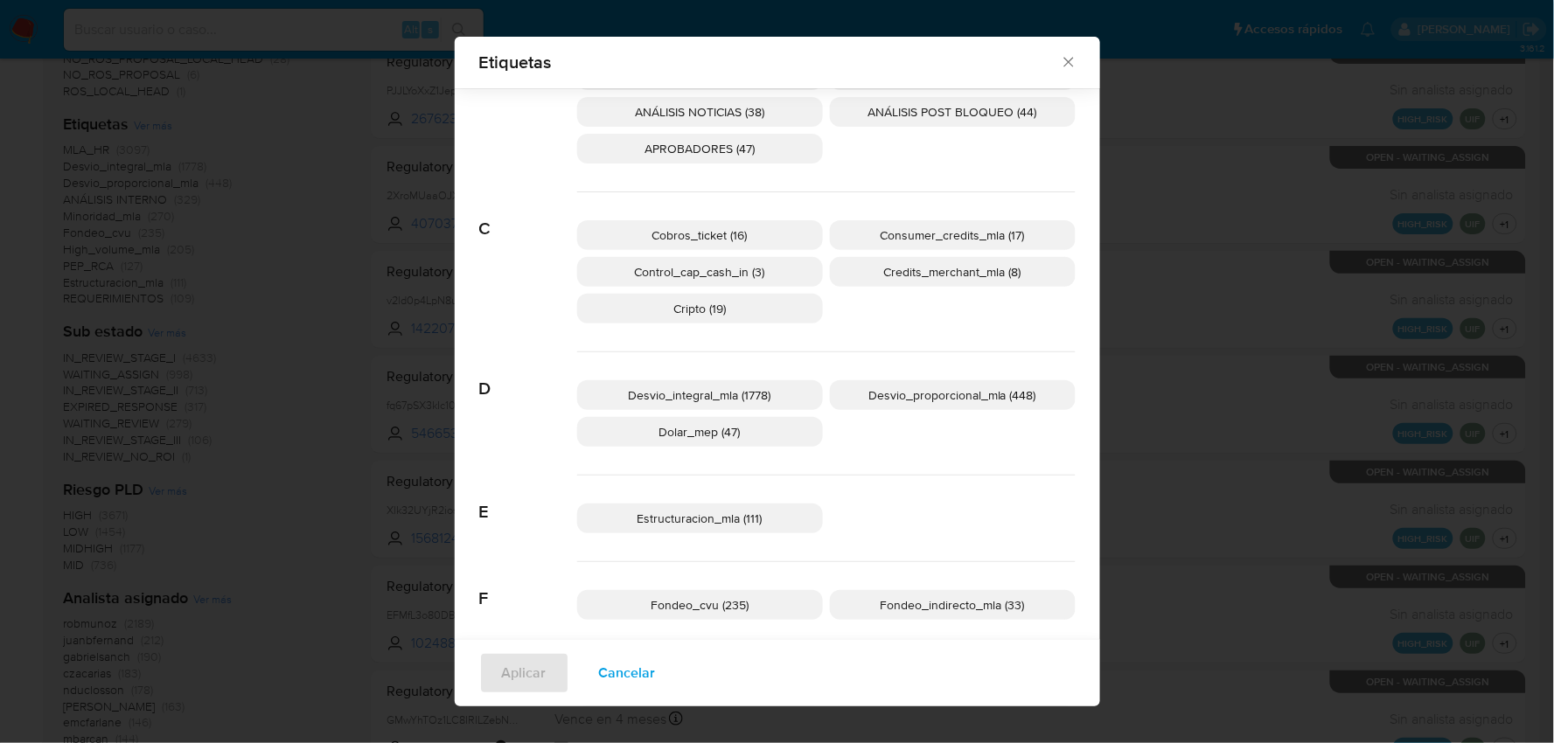
scroll to position [473, 0]
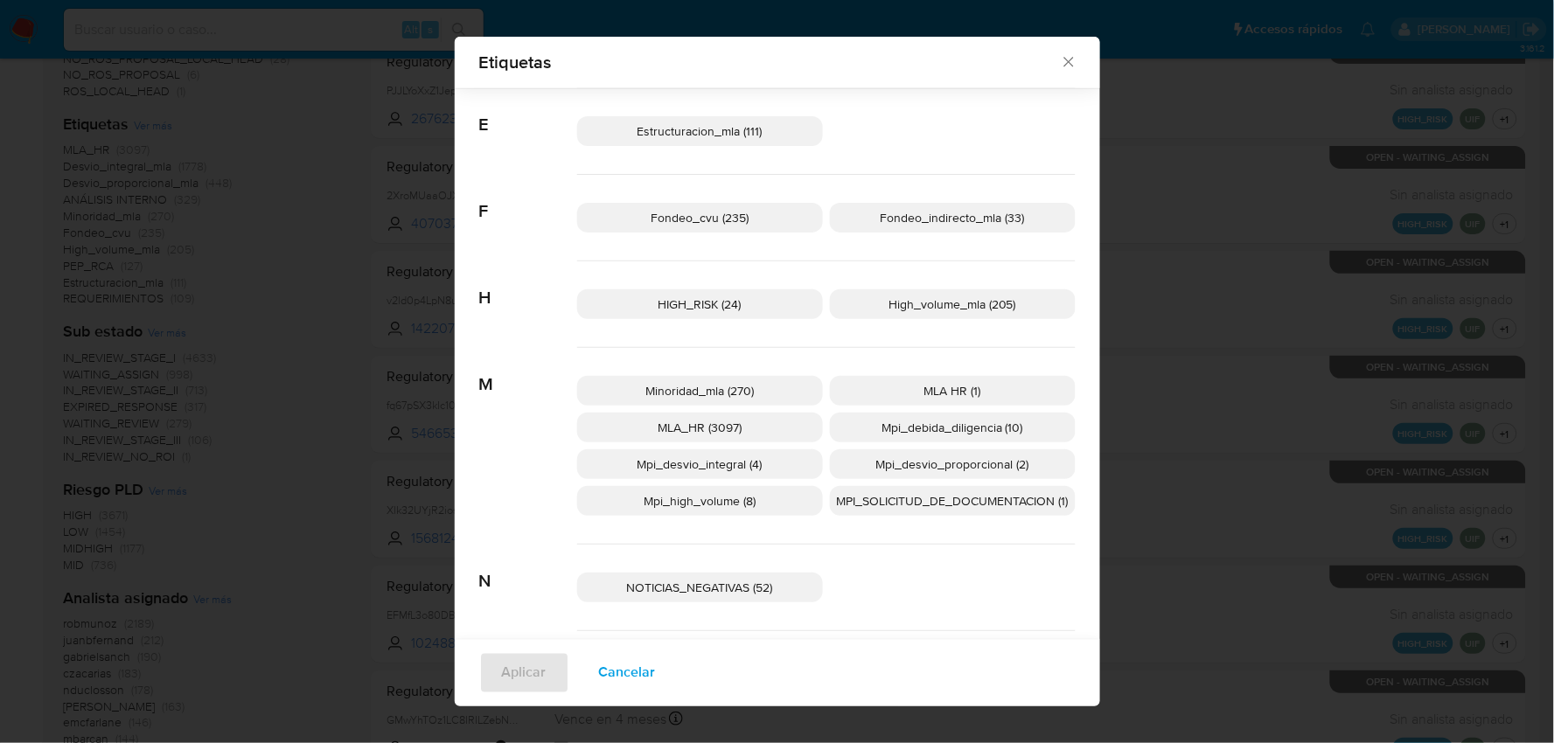
click at [754, 511] on p "Mpi_high_volume (8)" at bounding box center [700, 501] width 246 height 30
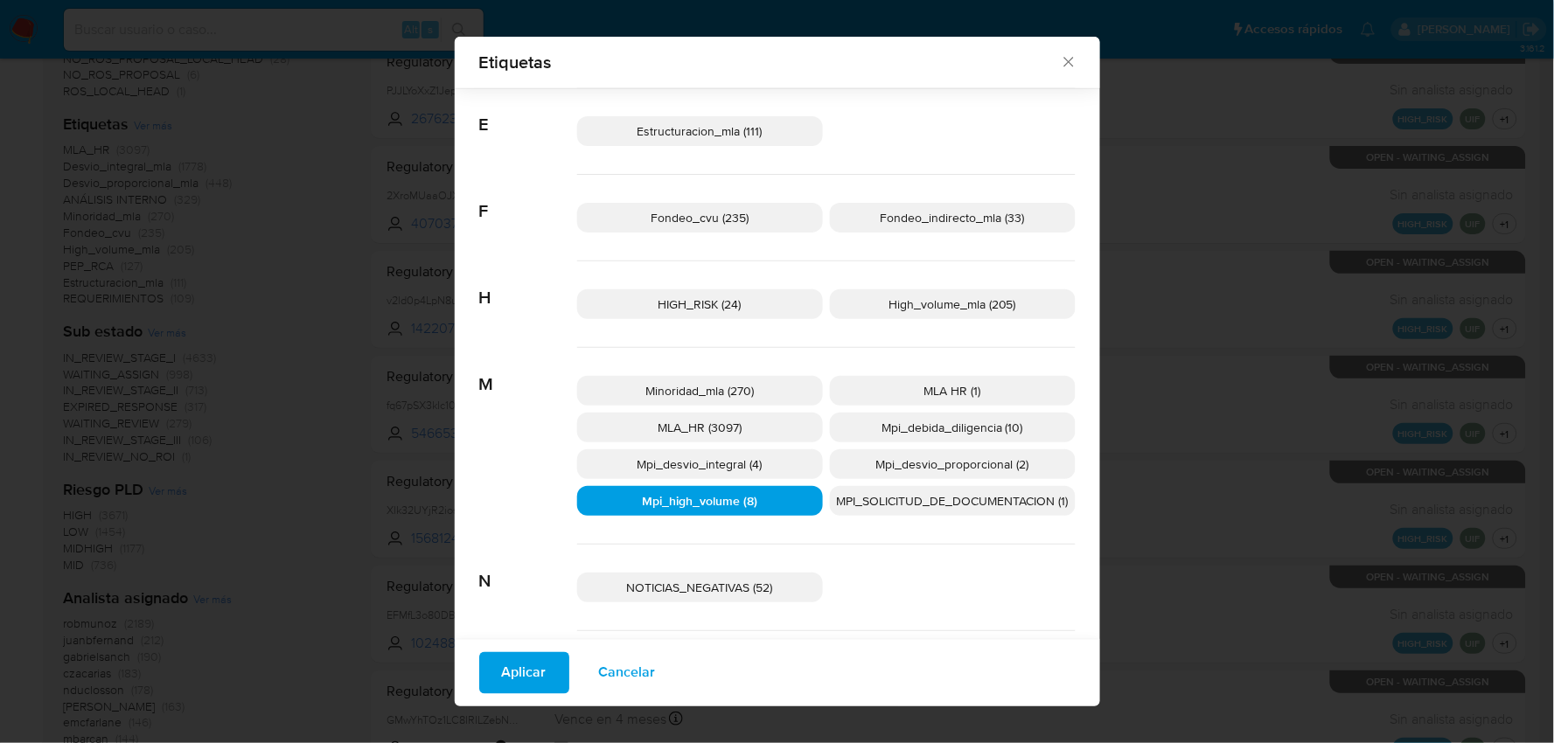
click at [511, 677] on span "Aplicar" at bounding box center [524, 673] width 45 height 38
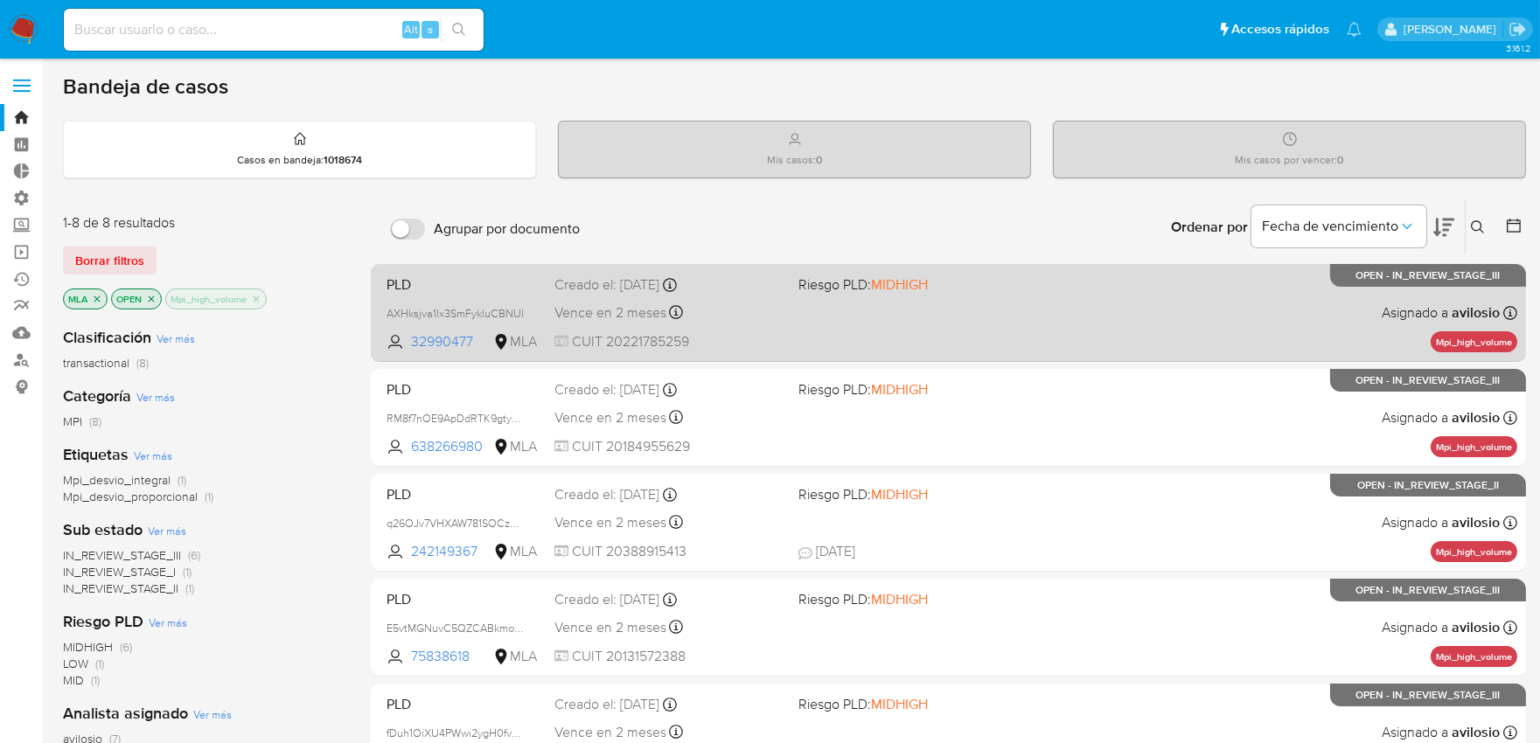
click at [802, 321] on div "PLD AXHksjva1lx3SmFykluCBNUl 32990477 MLA Riesgo PLD: MIDHIGH Creado el: 12/09/…" at bounding box center [947, 312] width 1137 height 88
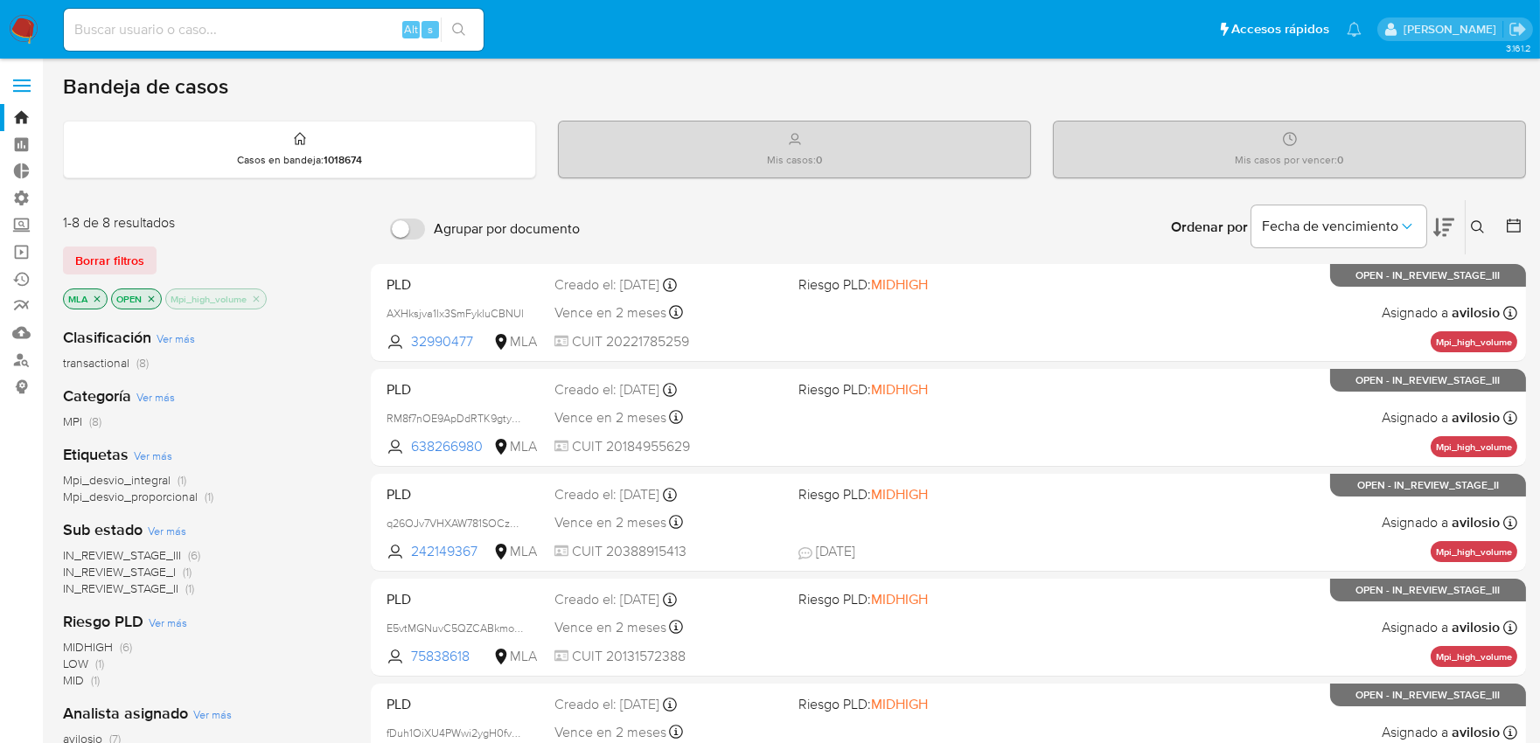
click at [259, 301] on icon "close-filter" at bounding box center [256, 299] width 10 height 10
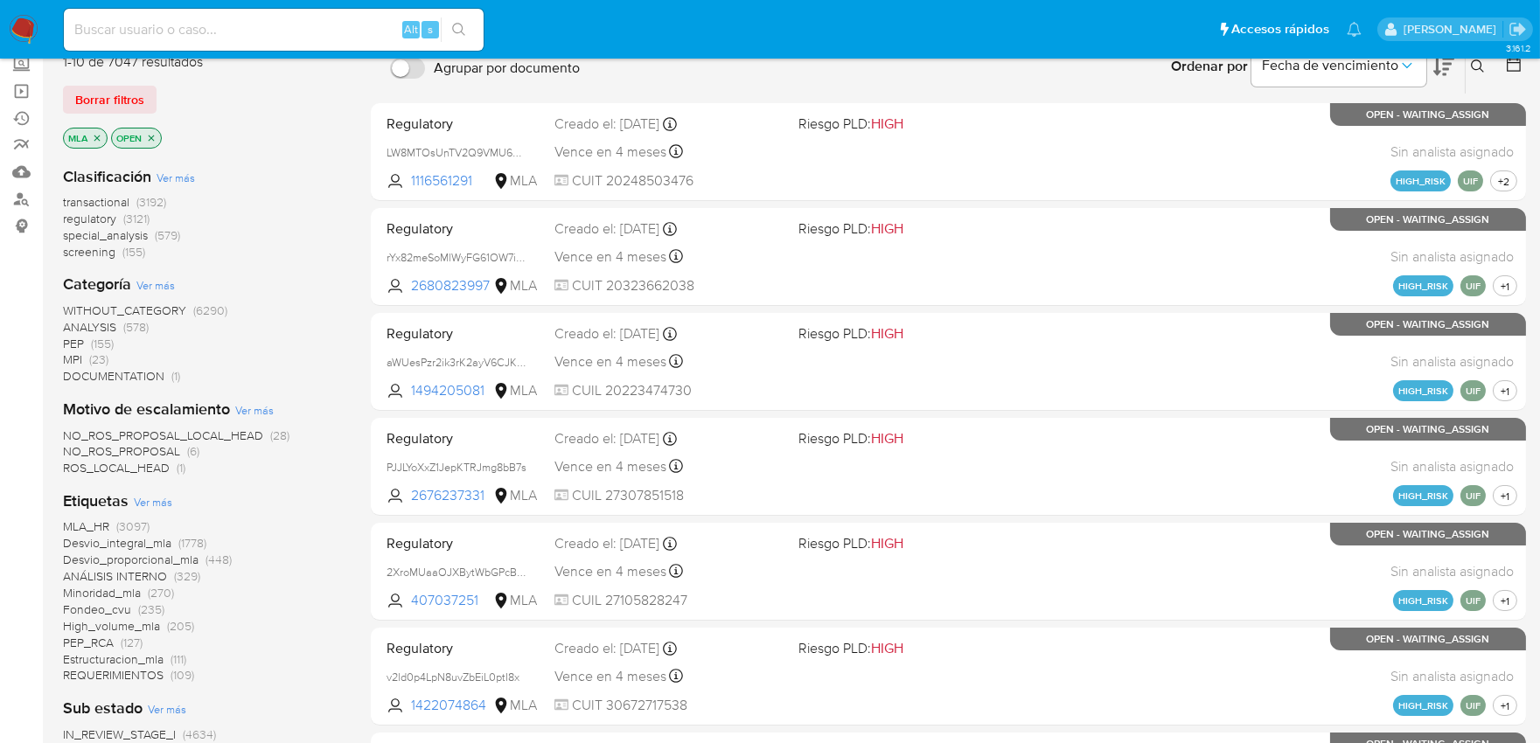
scroll to position [194, 0]
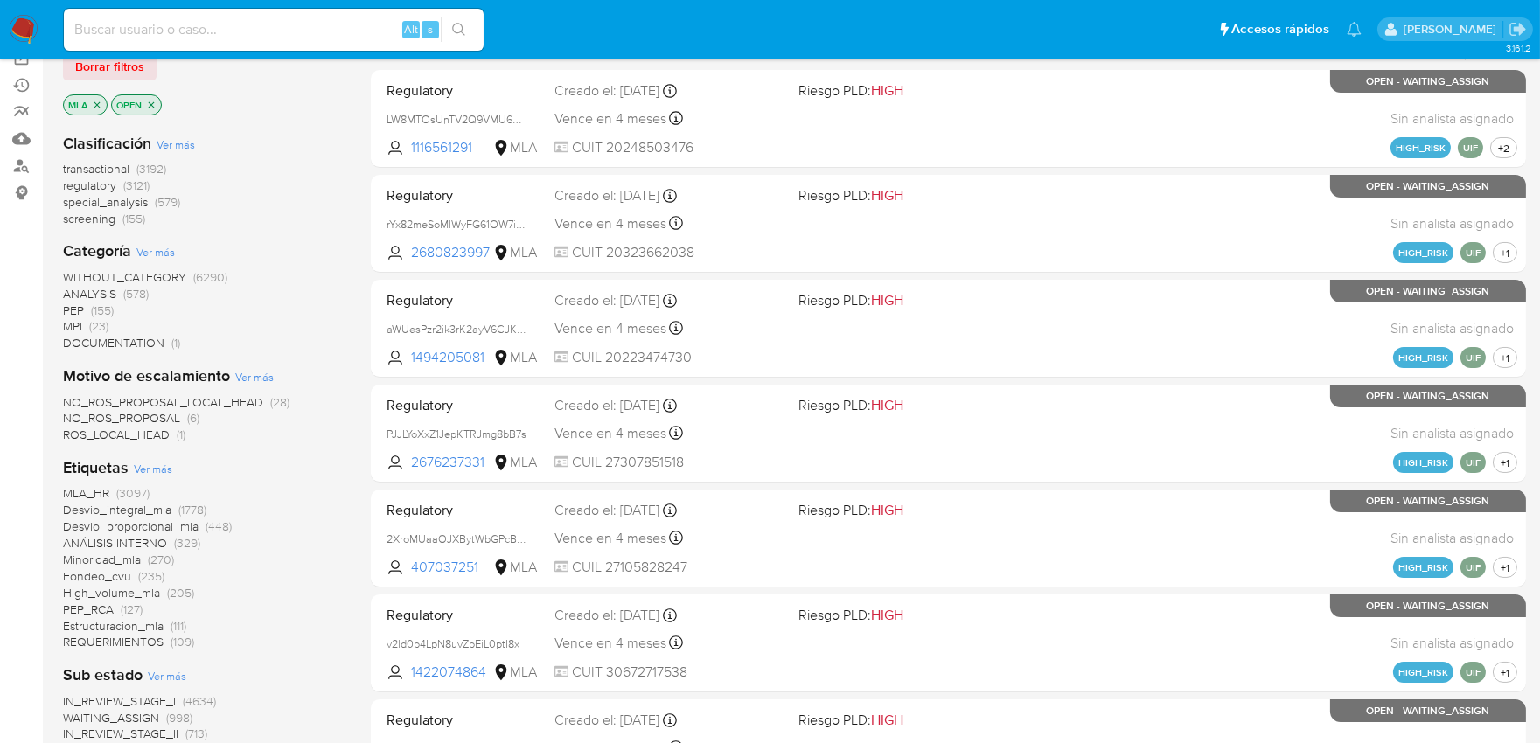
click at [119, 528] on span "Desvio_proporcional_mla" at bounding box center [131, 526] width 136 height 17
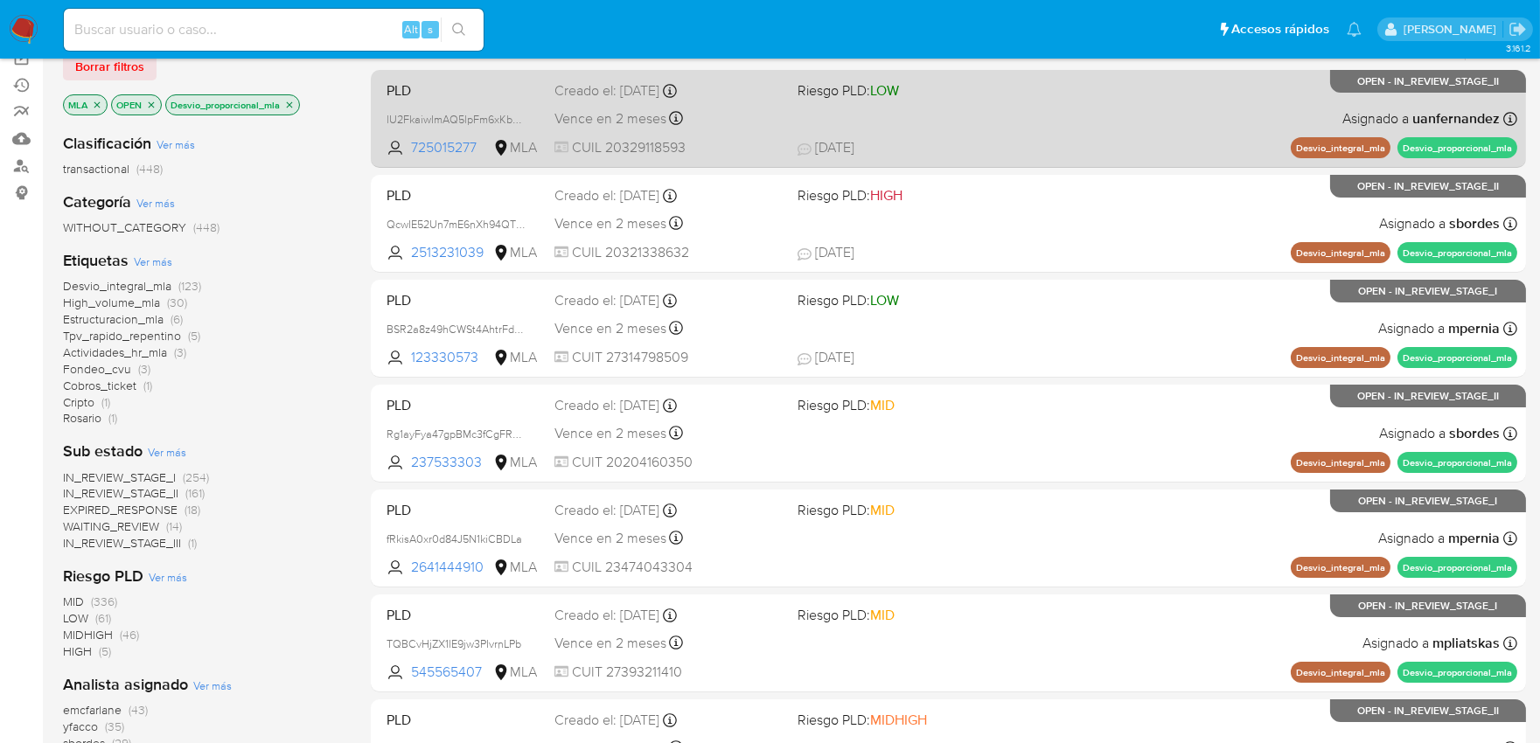
click at [977, 124] on div "PLD lU2FkaiwImAQ5lpFm6xKb4os 725015277 MLA Riesgo PLD: LOW Creado el: 12/09/202…" at bounding box center [947, 118] width 1137 height 88
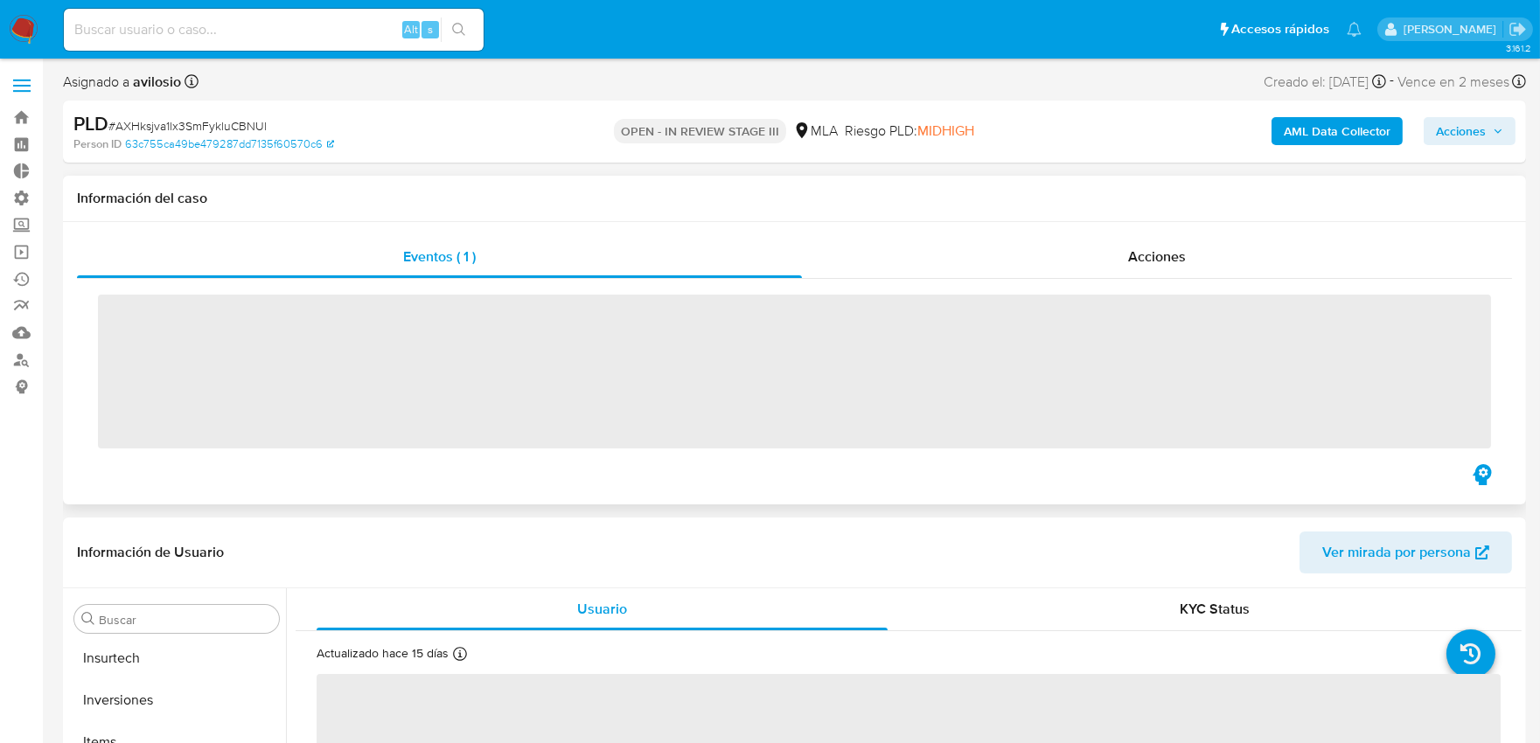
scroll to position [906, 0]
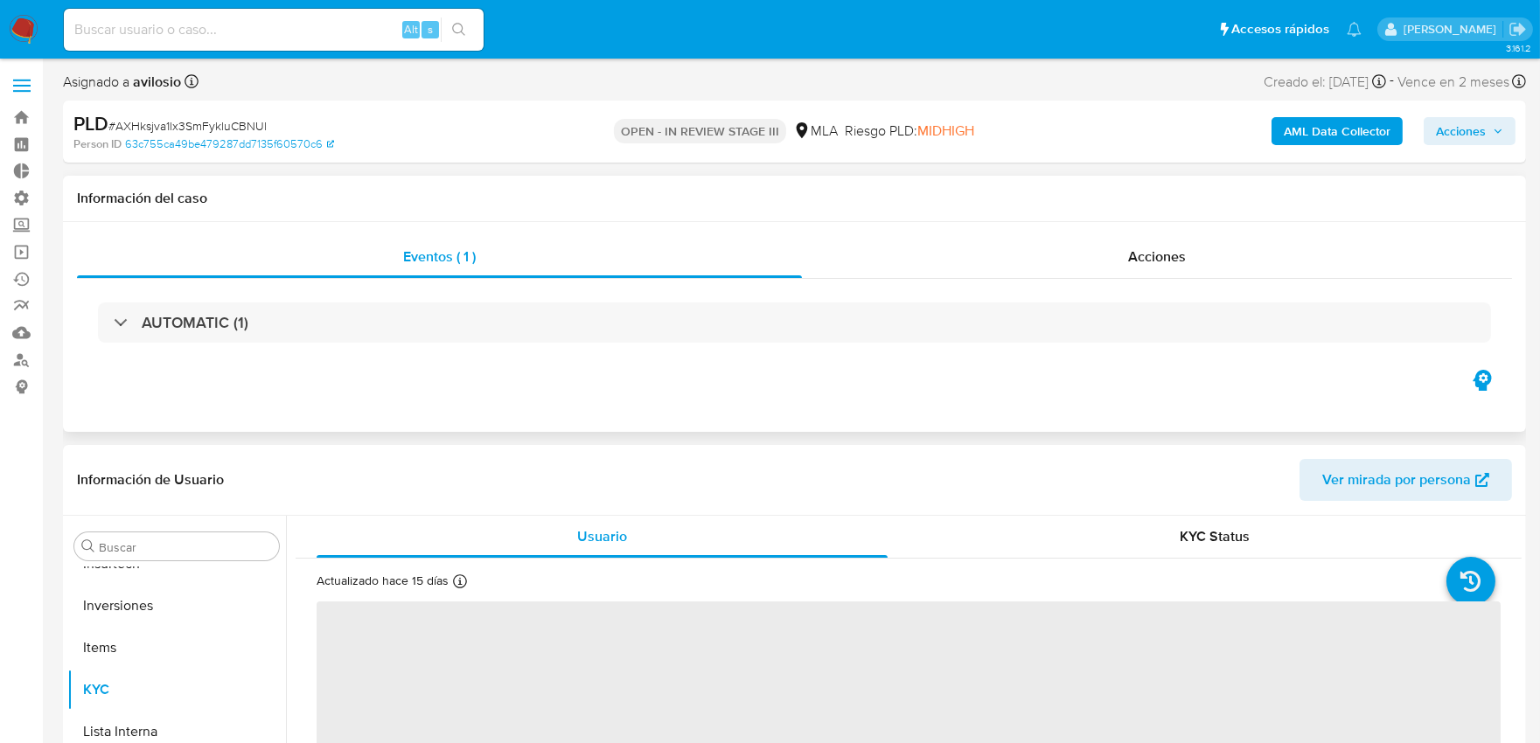
select select "10"
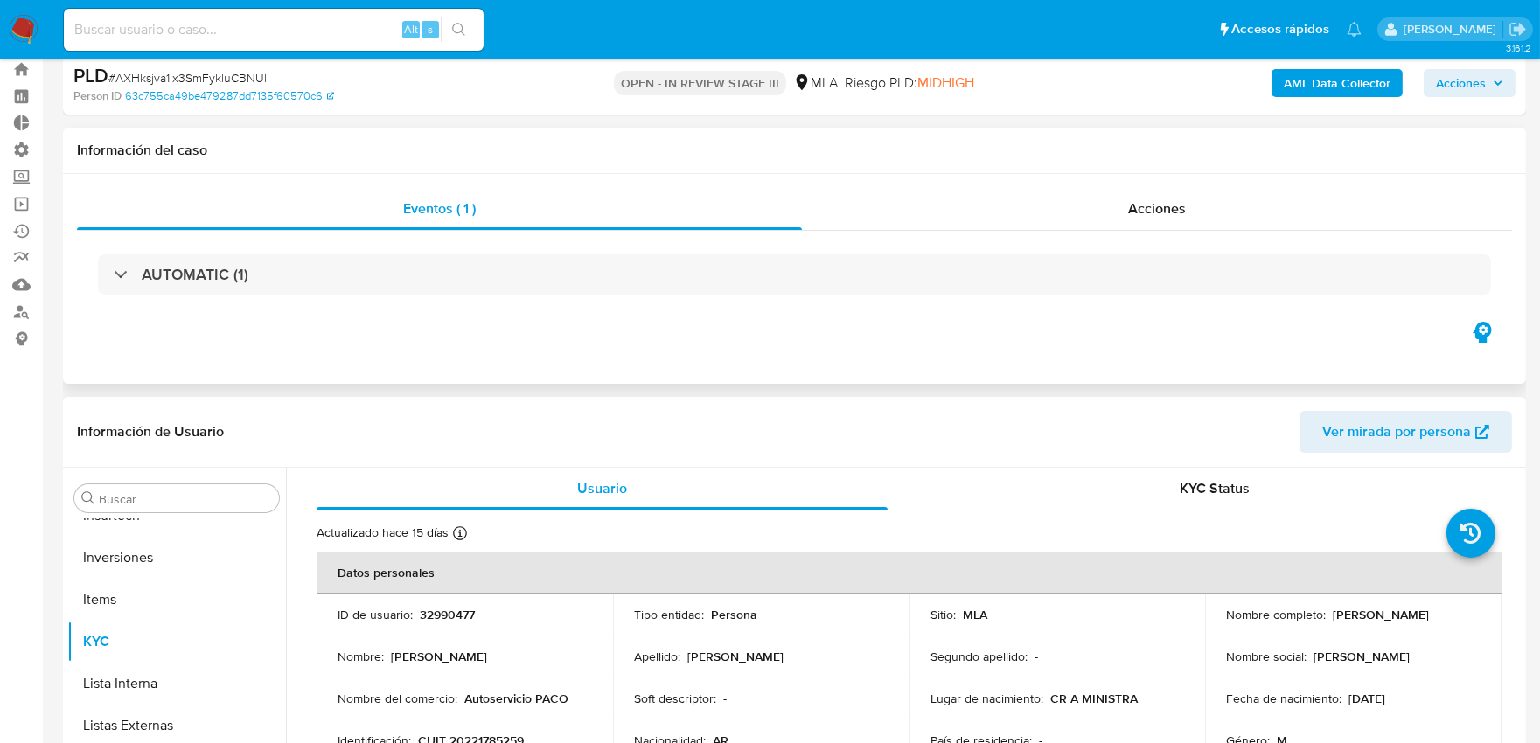
scroll to position [194, 0]
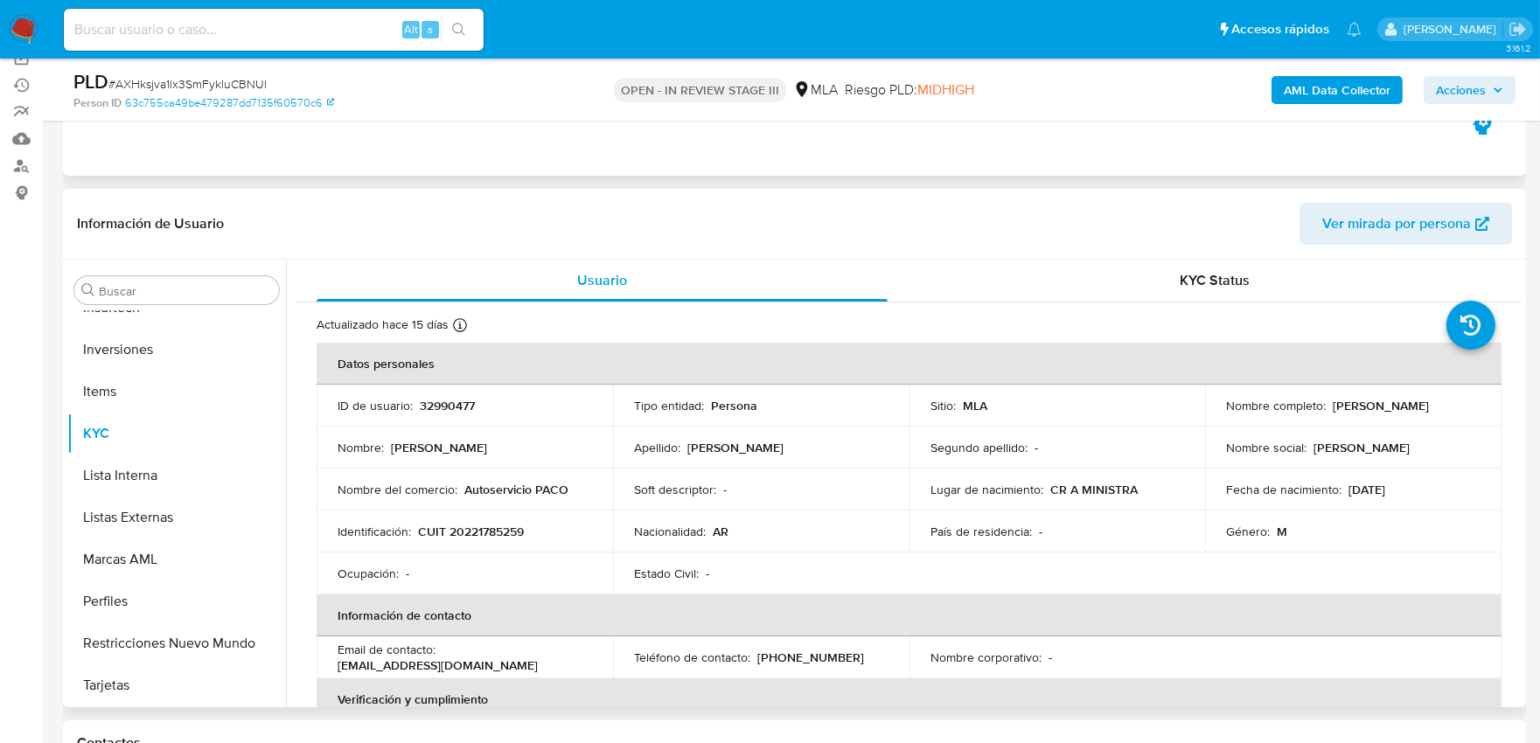
click at [434, 398] on p "32990477" at bounding box center [447, 406] width 55 height 16
copy p "32990477"
click at [149, 361] on button "Inversiones" at bounding box center [169, 350] width 205 height 42
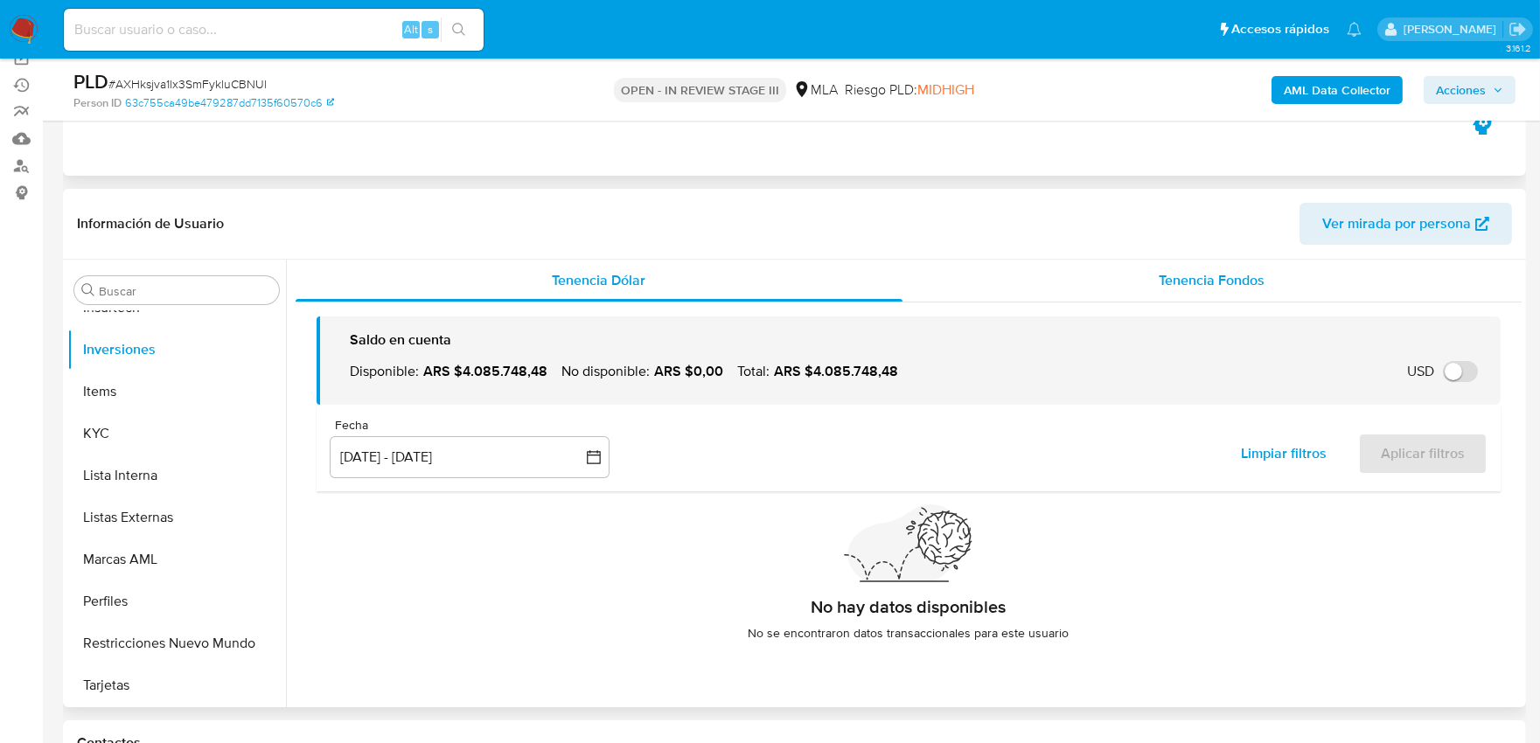
click at [1246, 275] on span "Tenencia Fondos" at bounding box center [1212, 280] width 106 height 20
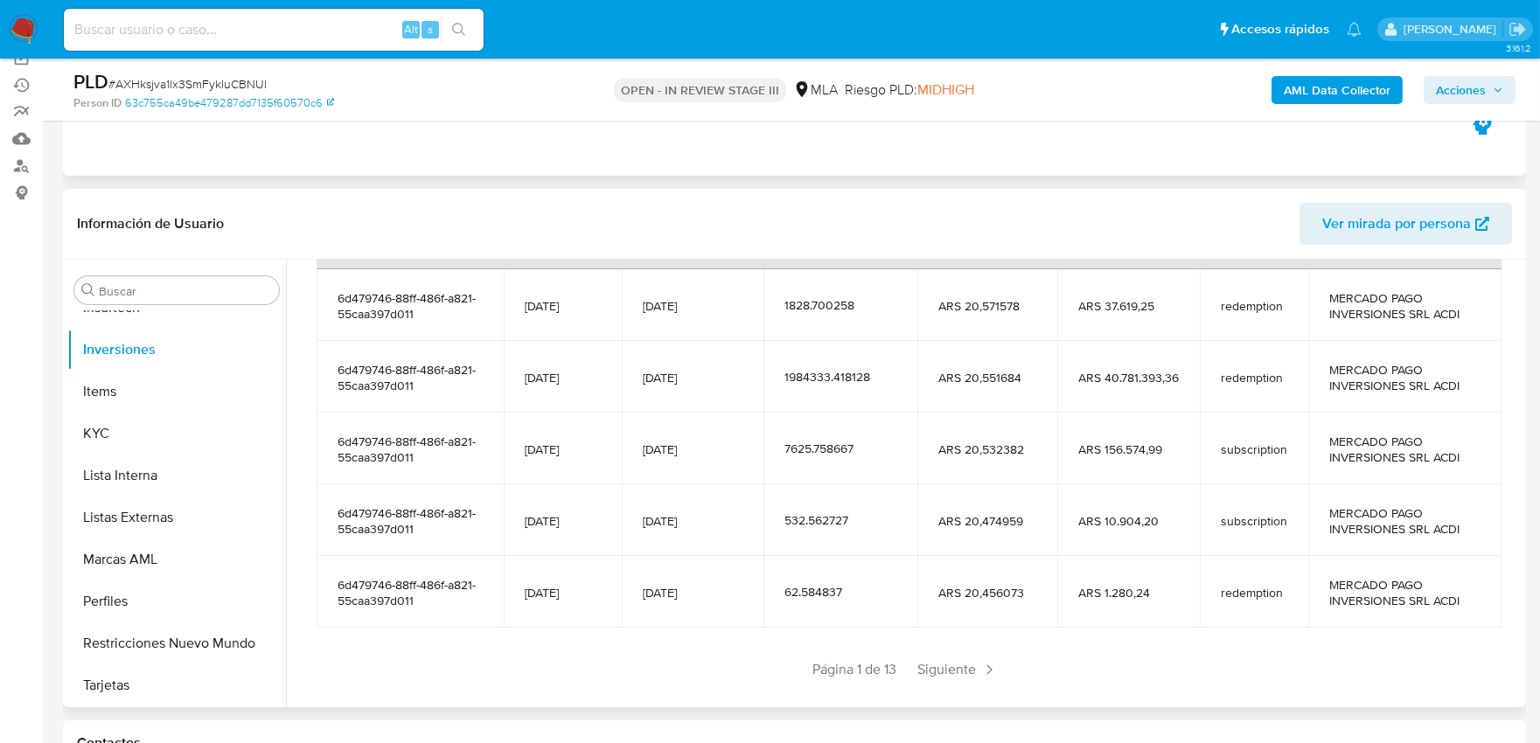
scroll to position [309, 0]
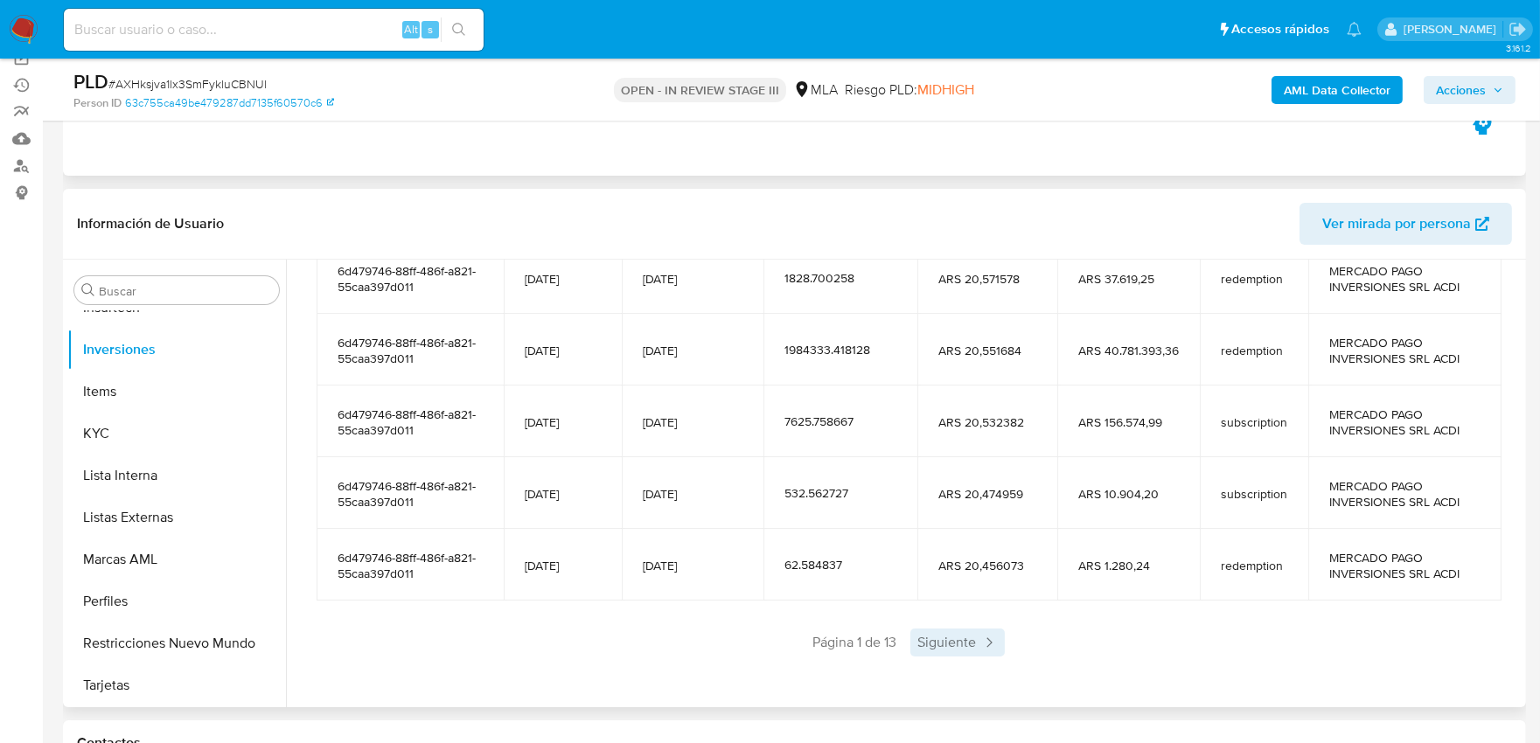
click at [955, 640] on span "Siguiente" at bounding box center [957, 643] width 94 height 28
click at [956, 640] on div "Anterior Página 2 de 13 Siguiente" at bounding box center [908, 643] width 1184 height 28
click at [1014, 641] on span "Siguiente" at bounding box center [1009, 643] width 94 height 28
click at [1015, 641] on span "Siguiente" at bounding box center [1009, 643] width 94 height 28
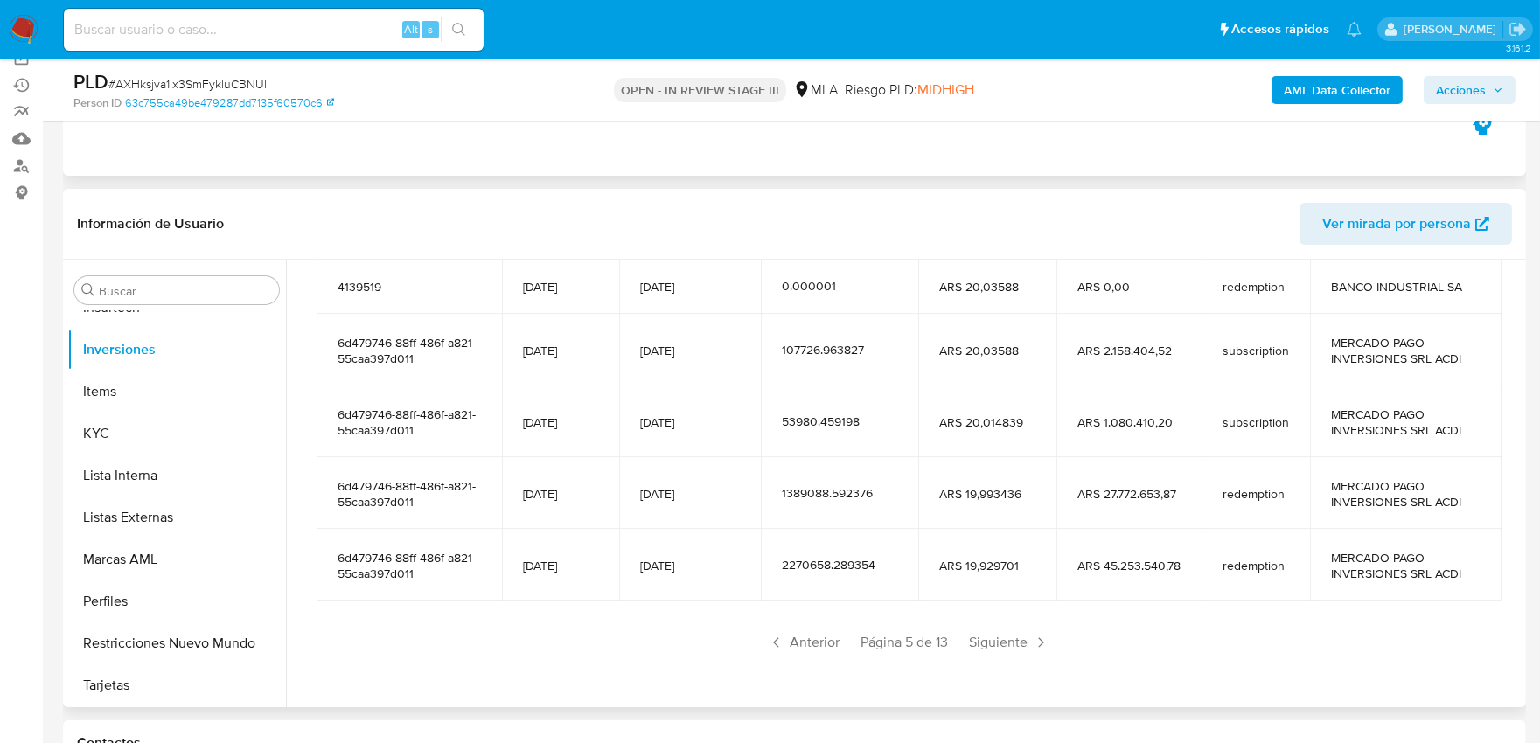
click at [1015, 641] on span "Siguiente" at bounding box center [1009, 643] width 94 height 28
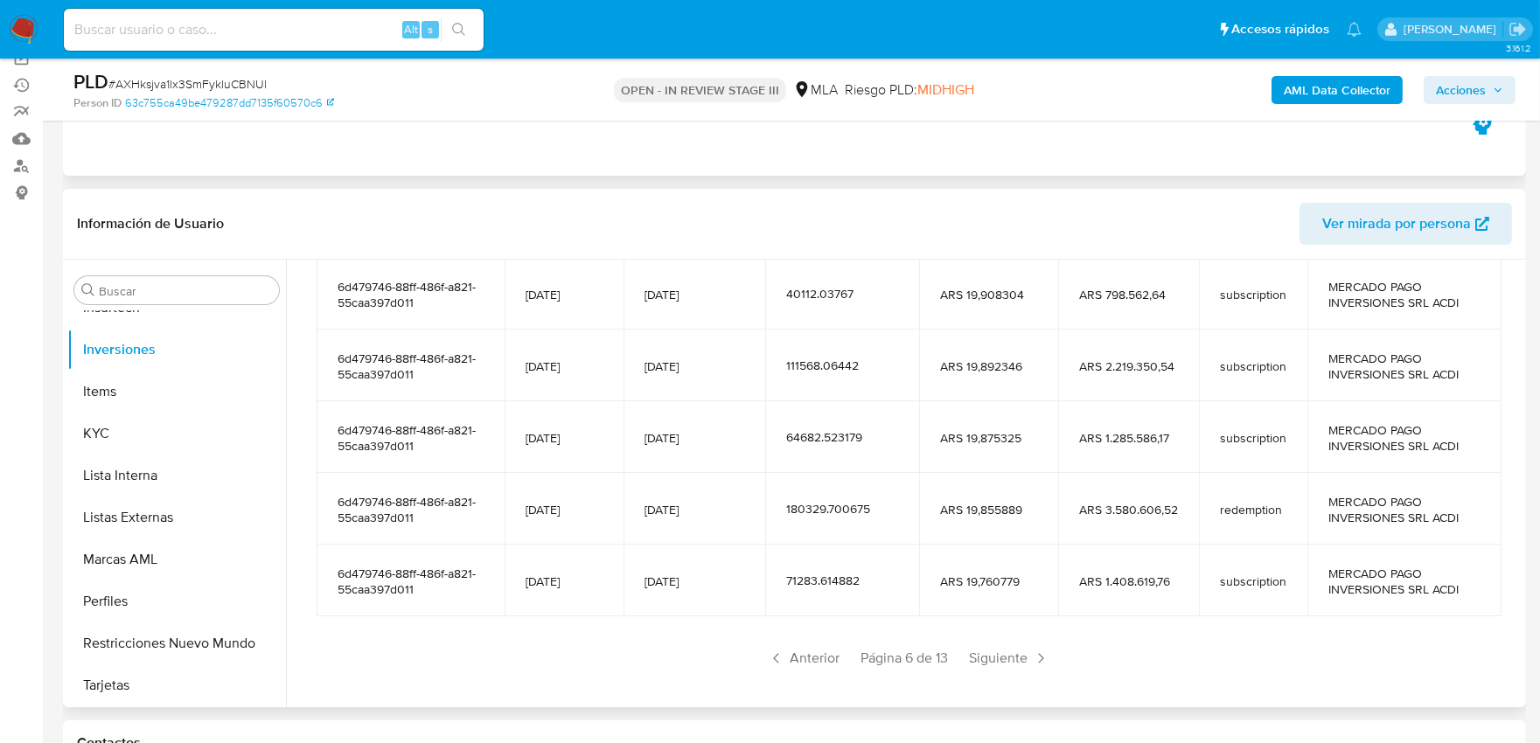
click at [1015, 641] on section "Cuenta Fecha de apertura Fecha de concertación Cantidad de cuotapartes Valor de…" at bounding box center [908, 435] width 1184 height 474
click at [1026, 654] on span "Siguiente" at bounding box center [1009, 658] width 94 height 28
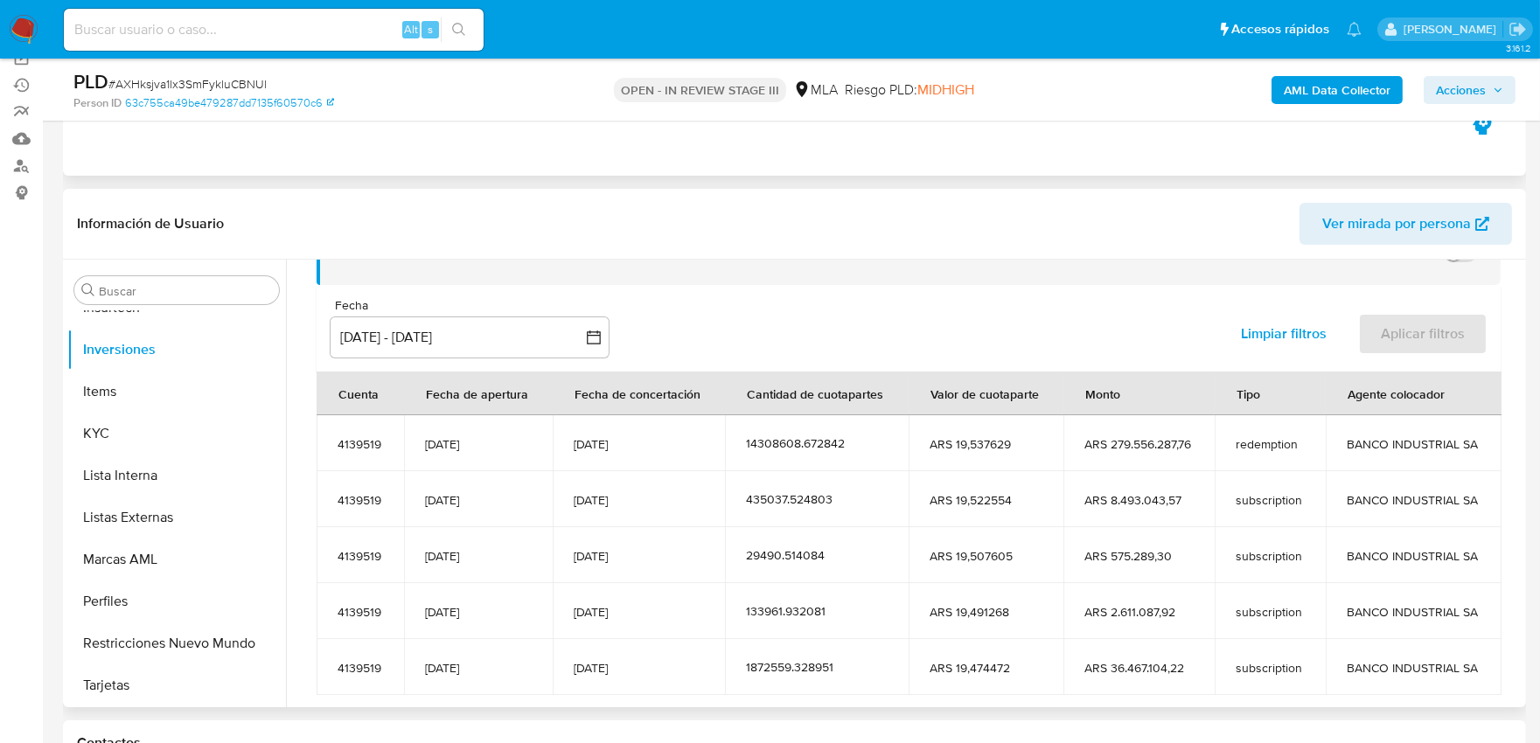
scroll to position [214, 0]
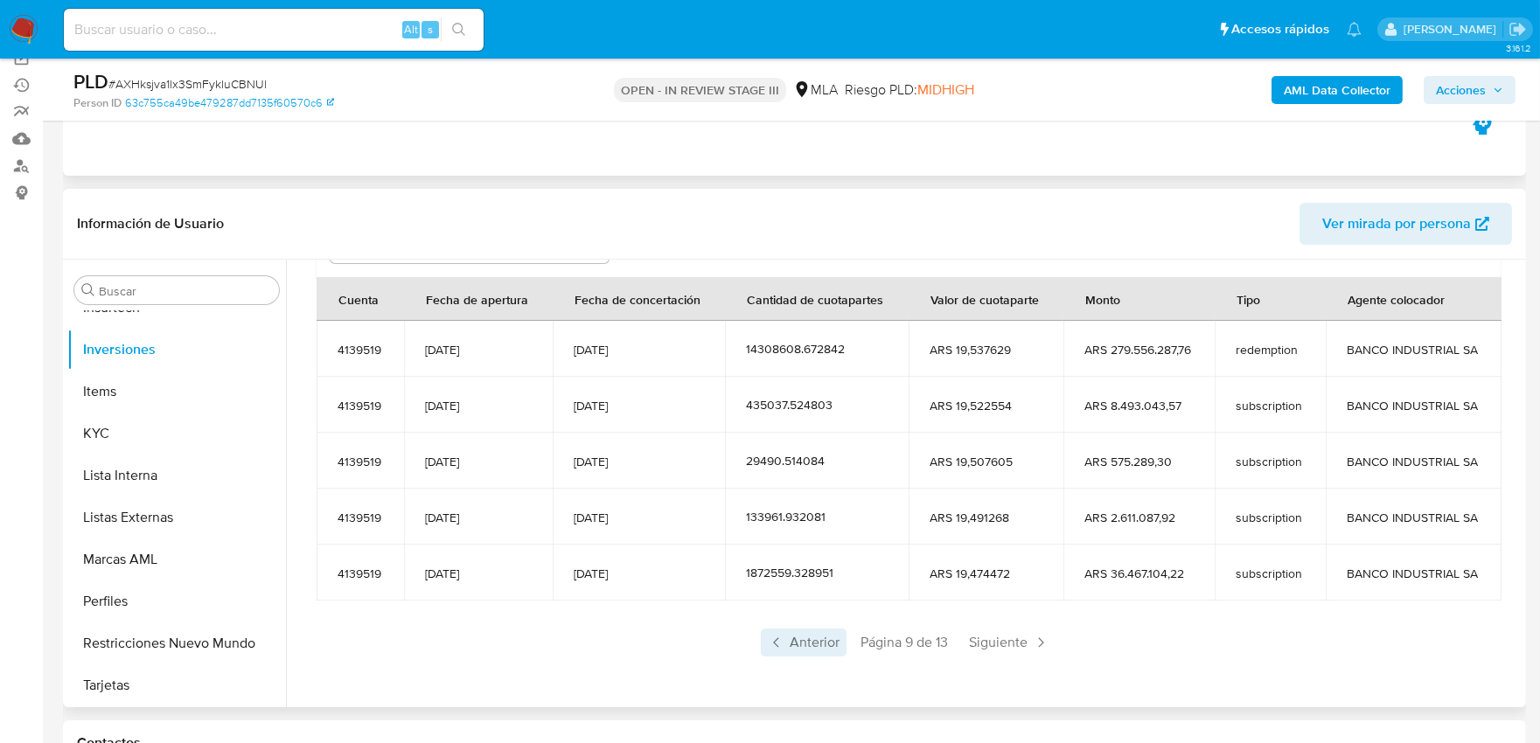
click at [805, 640] on span "Anterior" at bounding box center [804, 643] width 86 height 28
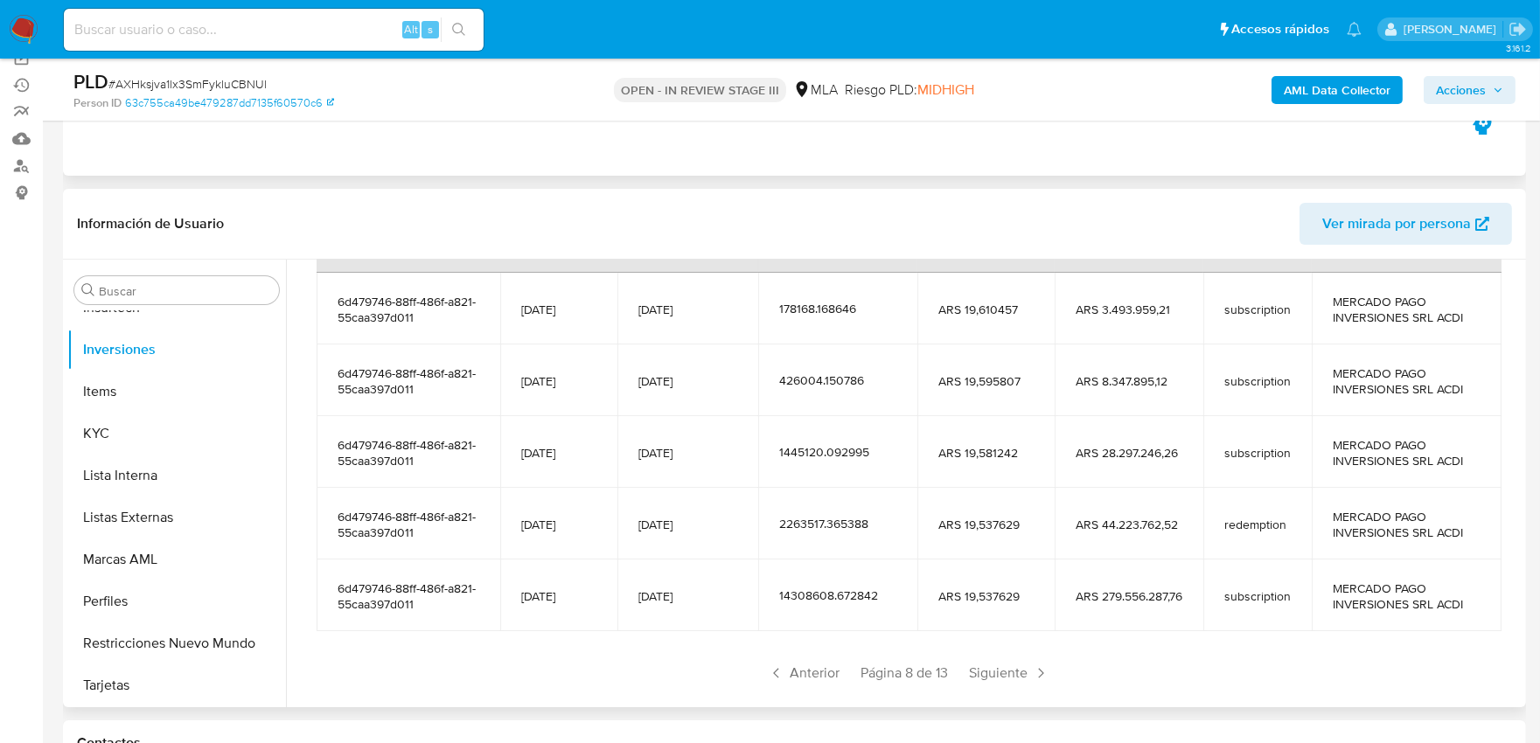
scroll to position [309, 0]
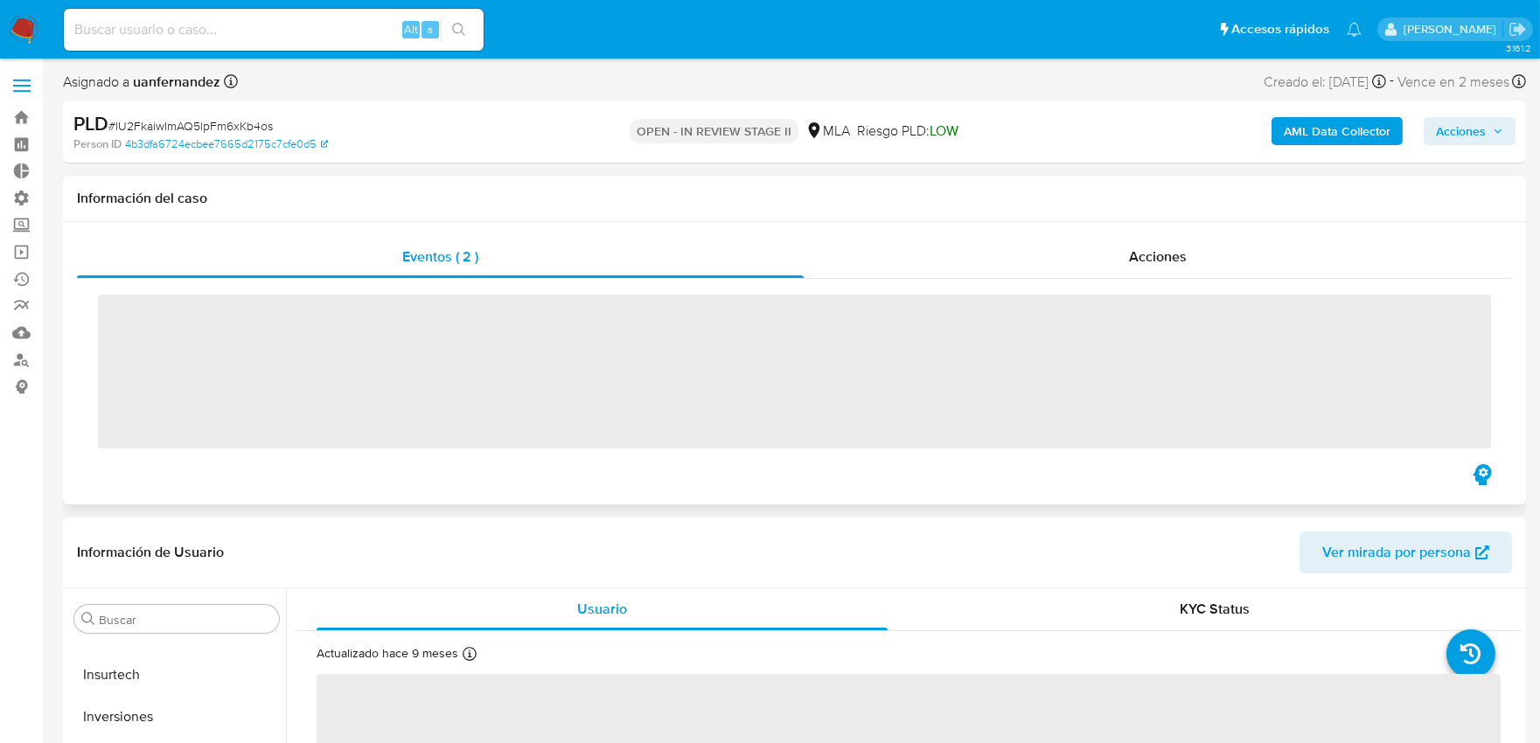
scroll to position [906, 0]
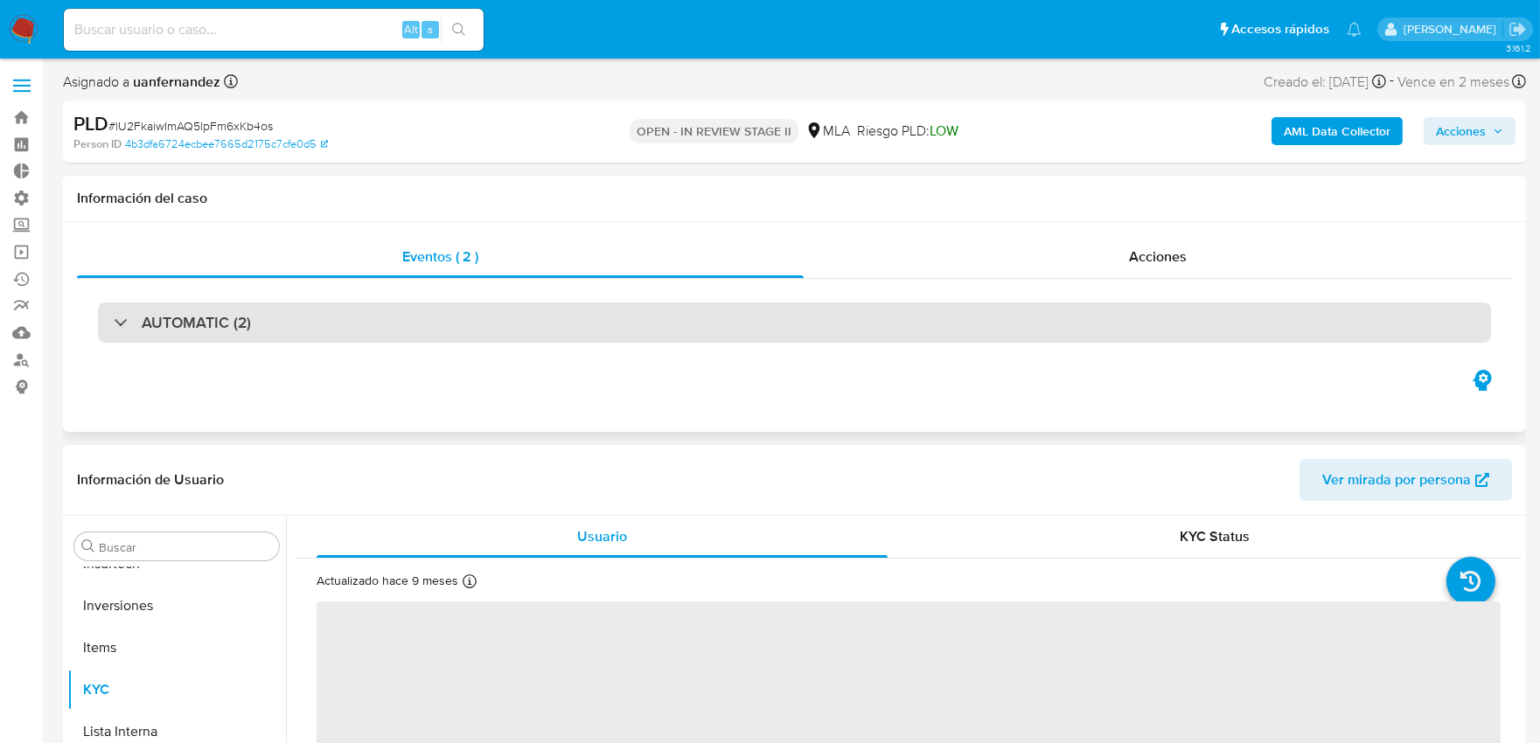
select select "10"
click at [478, 311] on div "AUTOMATIC (2)" at bounding box center [794, 322] width 1393 height 40
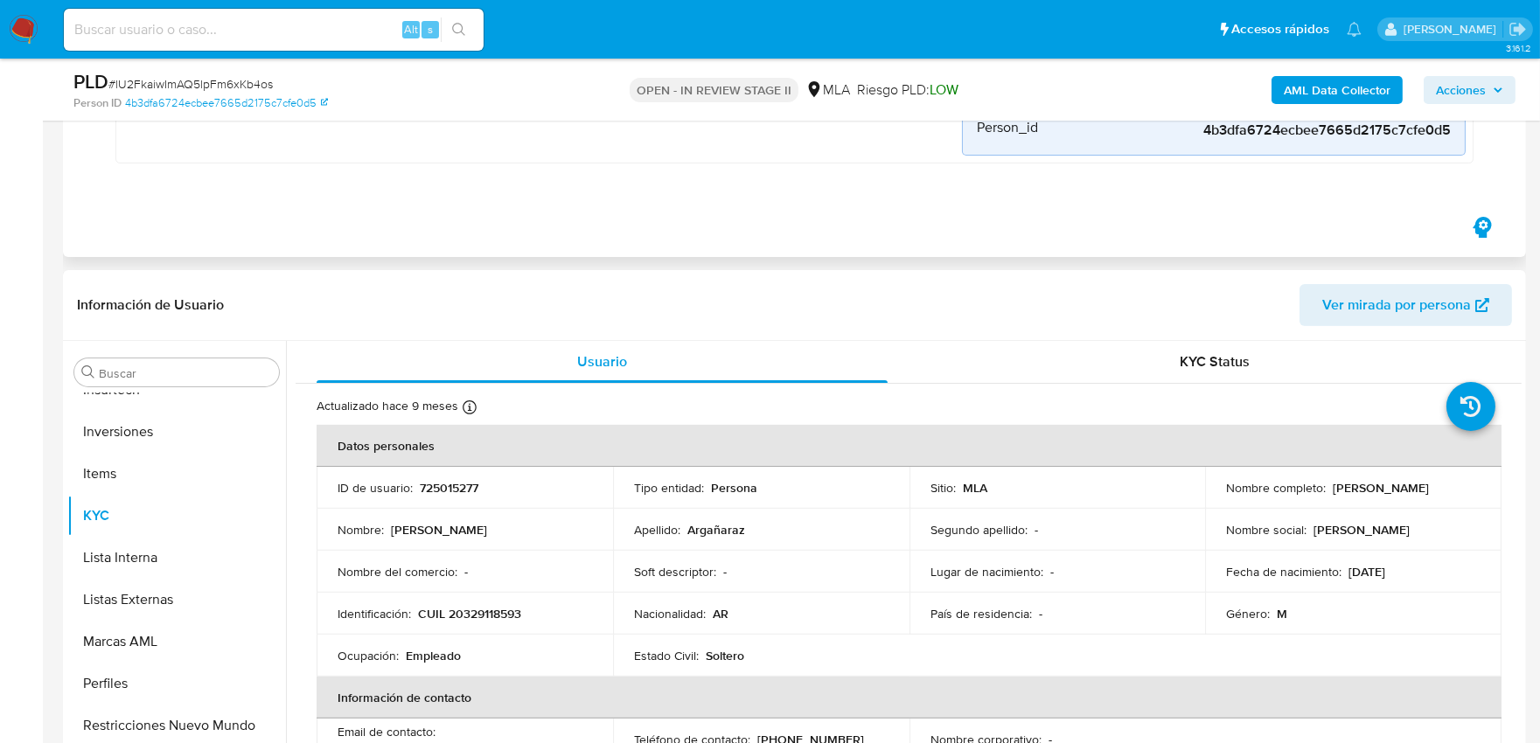
scroll to position [1262, 0]
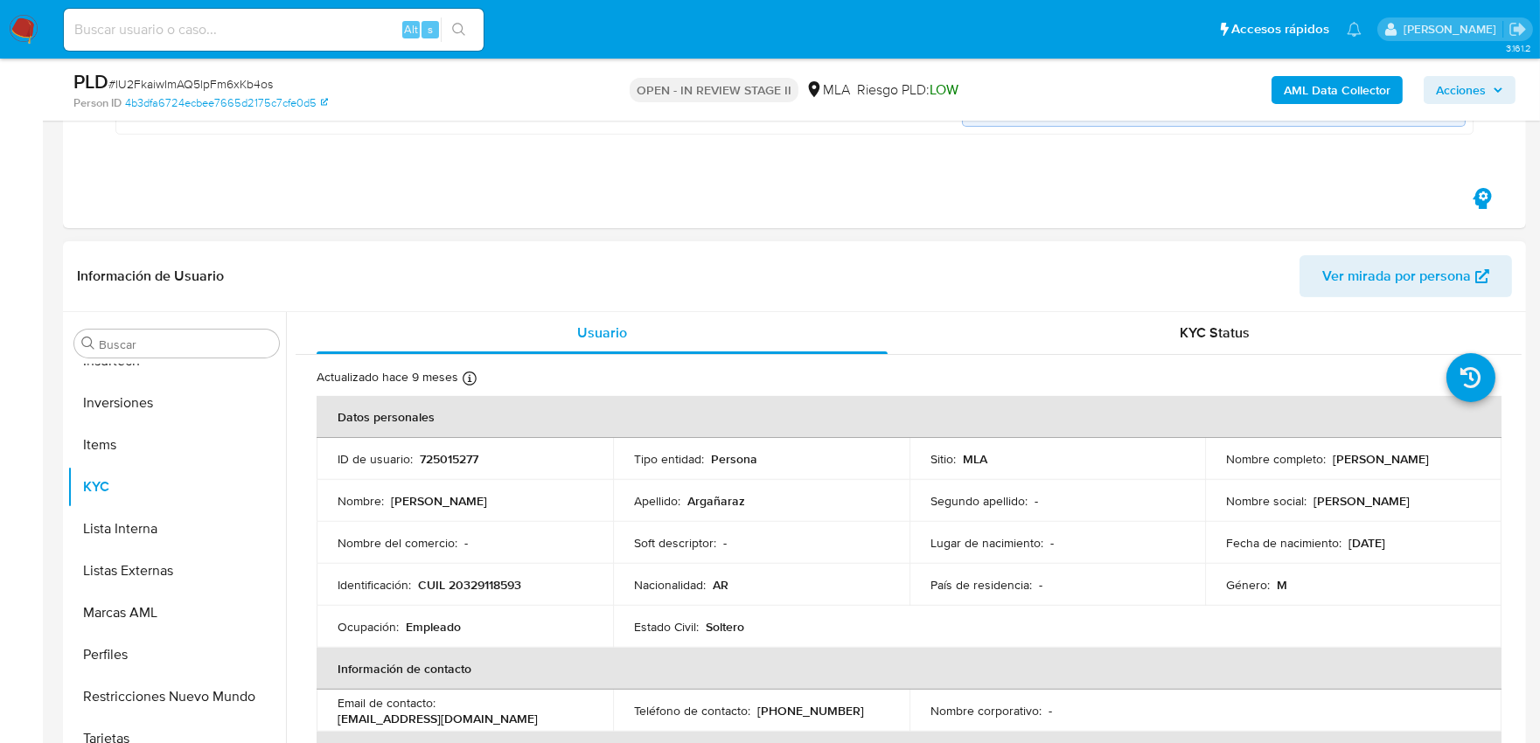
click at [439, 459] on p "725015277" at bounding box center [449, 459] width 59 height 16
copy p "725015277"
